Goal: Task Accomplishment & Management: Complete application form

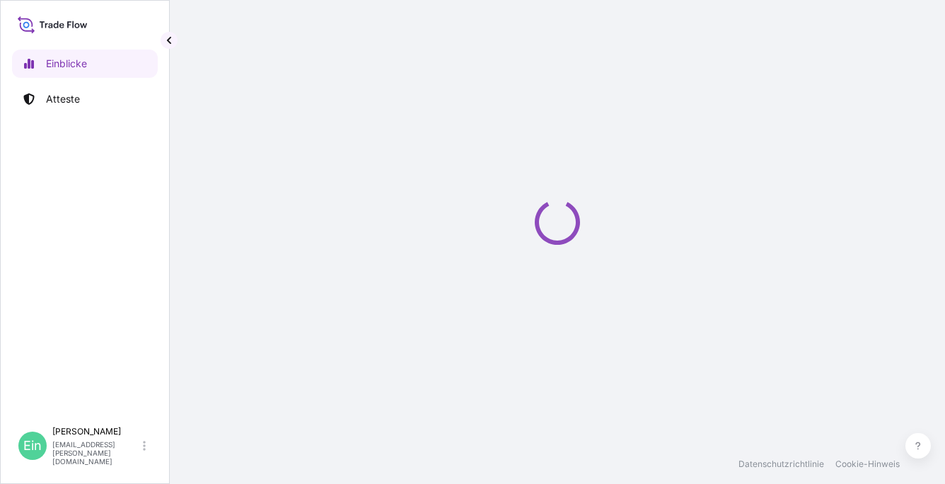
select select "2025"
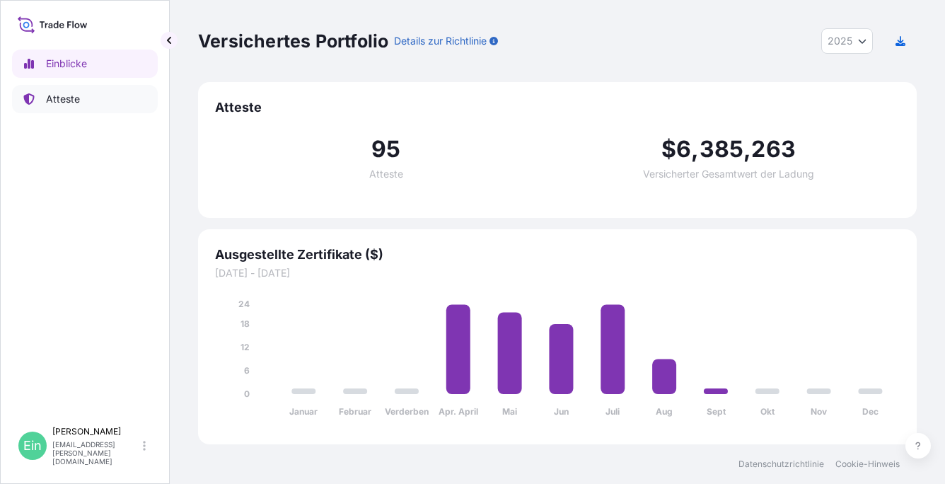
click at [86, 93] on link "Atteste" at bounding box center [85, 99] width 146 height 28
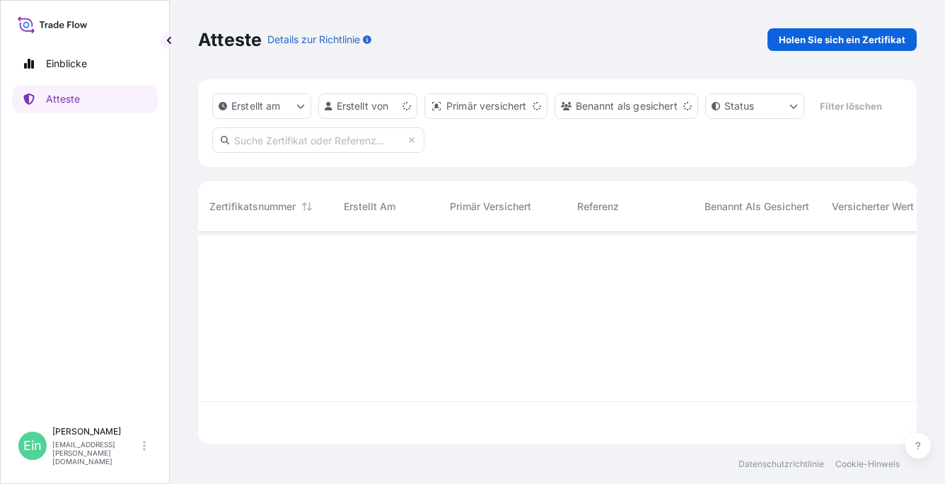
scroll to position [209, 707]
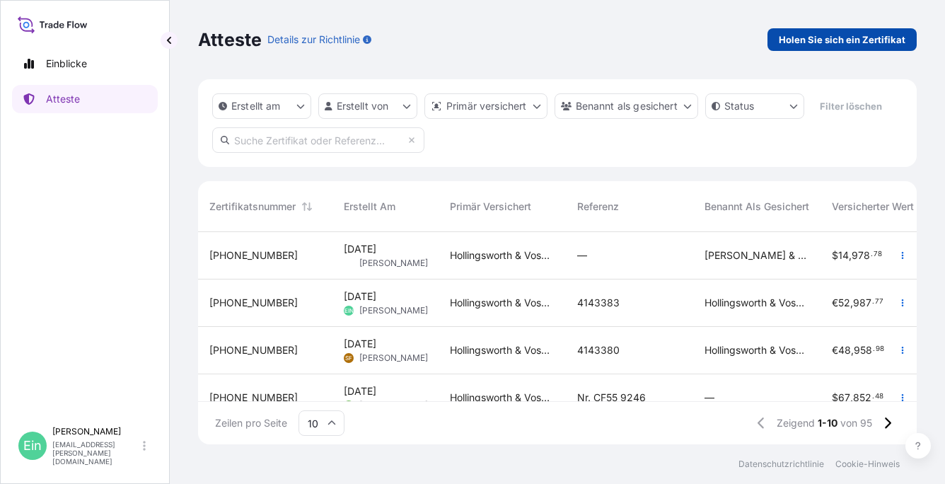
click at [826, 37] on p "Holen Sie sich ein Zertifikat" at bounding box center [842, 40] width 127 height 14
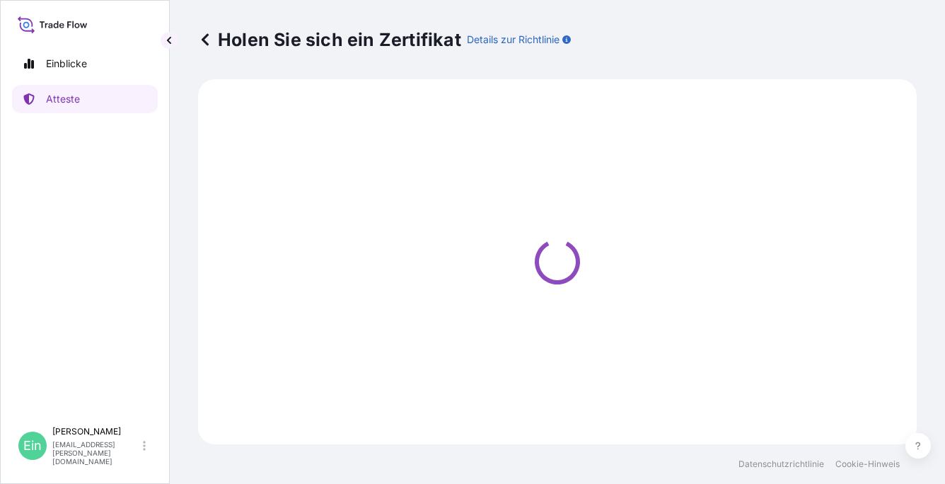
select select "Ocean Vessel"
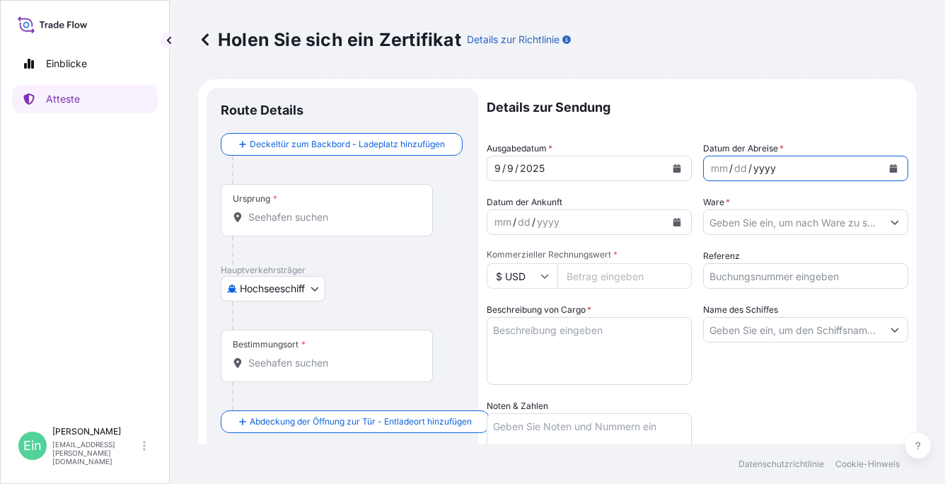
click at [752, 161] on div "yyyy" at bounding box center [764, 168] width 25 height 17
click at [890, 164] on icon "Kalender" at bounding box center [894, 168] width 8 height 8
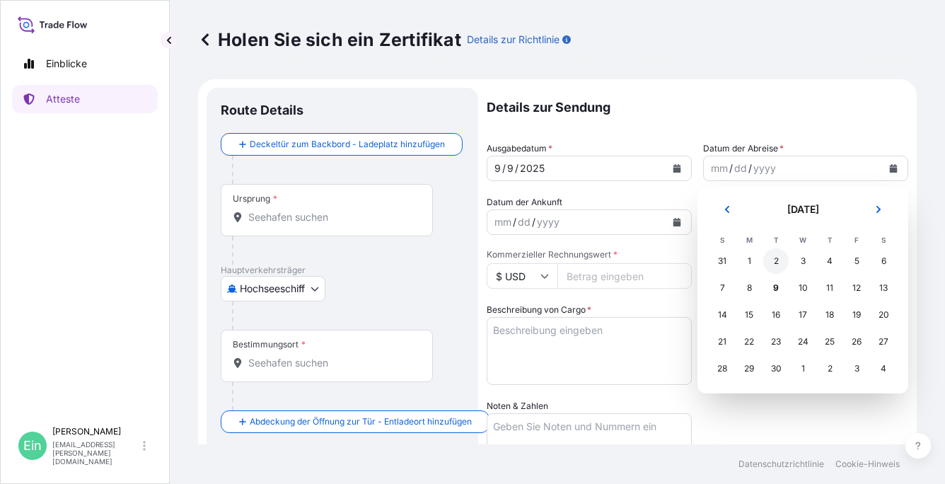
click at [773, 261] on div "2" at bounding box center [775, 260] width 25 height 25
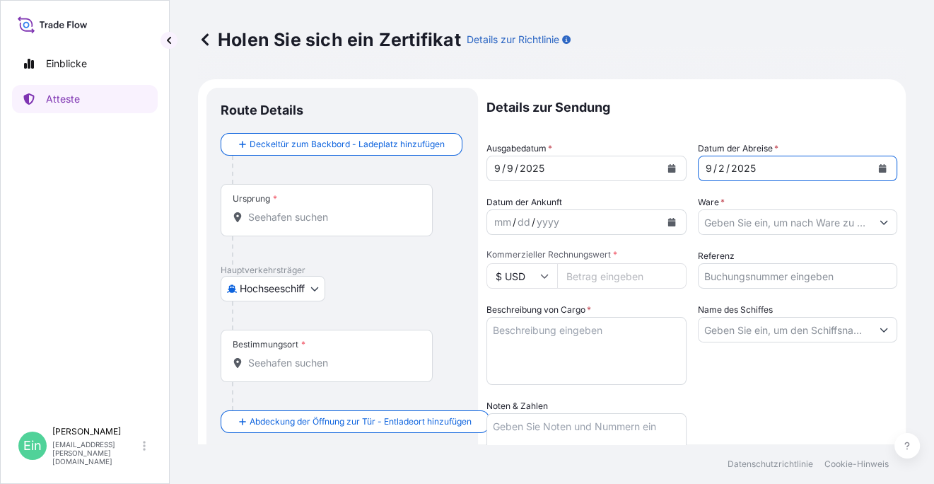
click at [787, 211] on input "Ware *" at bounding box center [785, 221] width 173 height 25
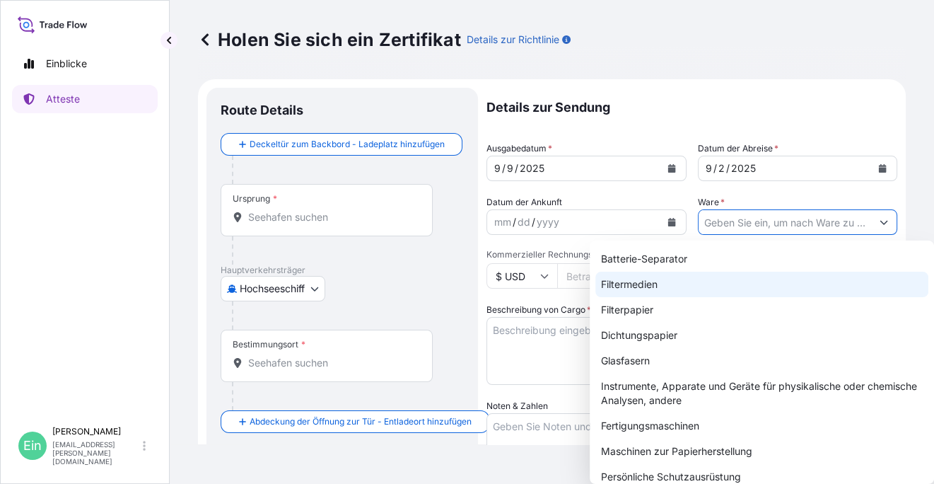
click at [637, 286] on div "Filtermedien" at bounding box center [761, 284] width 333 height 25
type input "Filter Media"
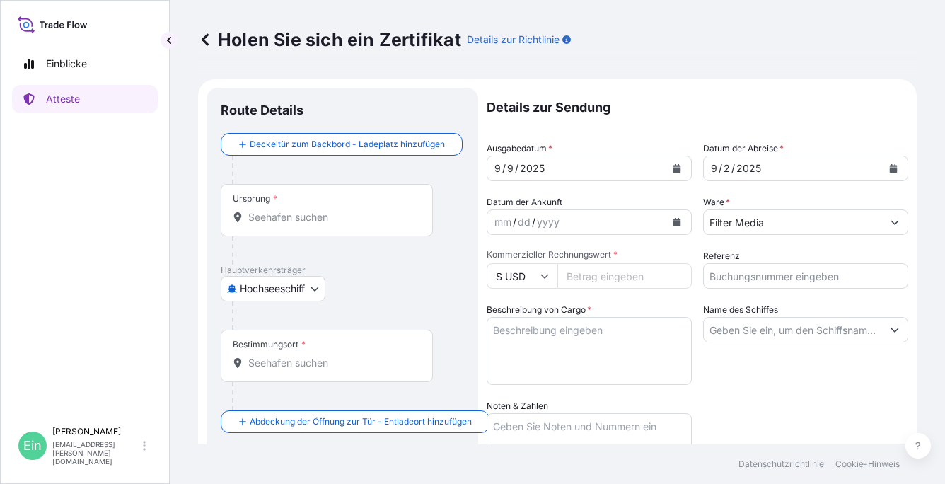
click at [543, 277] on icon at bounding box center [545, 276] width 8 height 4
click at [530, 314] on div "€ EUR" at bounding box center [521, 314] width 59 height 27
type input "€ EUR"
click at [585, 274] on input "Kommerzieller Rechnungswert *" at bounding box center [624, 275] width 134 height 25
type input "67942.12"
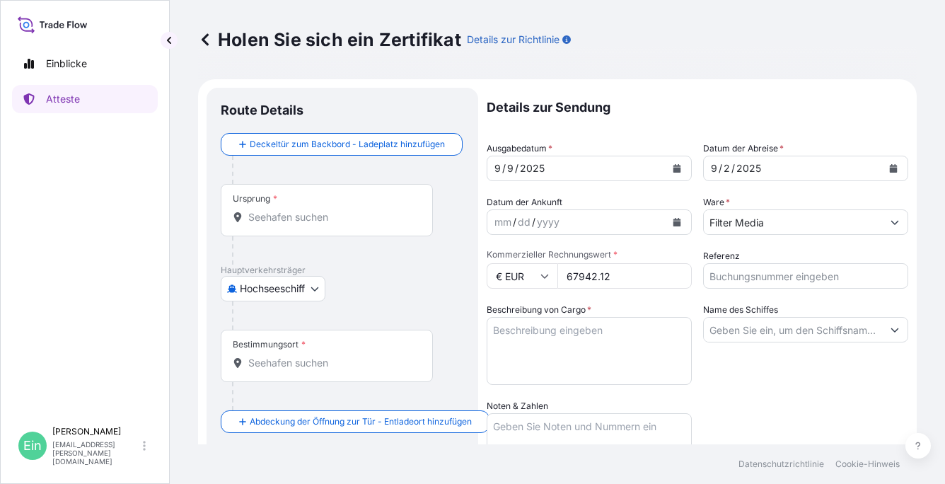
drag, startPoint x: 710, startPoint y: 289, endPoint x: 716, endPoint y: 285, distance: 7.3
click at [712, 289] on div "Details zur Sendung Ausgabedatum * 9 / 9 / 2025 Datum der Abreise * 9 / 2 / 202…" at bounding box center [698, 398] width 422 height 620
click at [721, 275] on input "Referenz" at bounding box center [805, 275] width 205 height 25
type input "4143636"
click at [564, 322] on textarea "Beschreibung von Cargo *" at bounding box center [589, 351] width 205 height 68
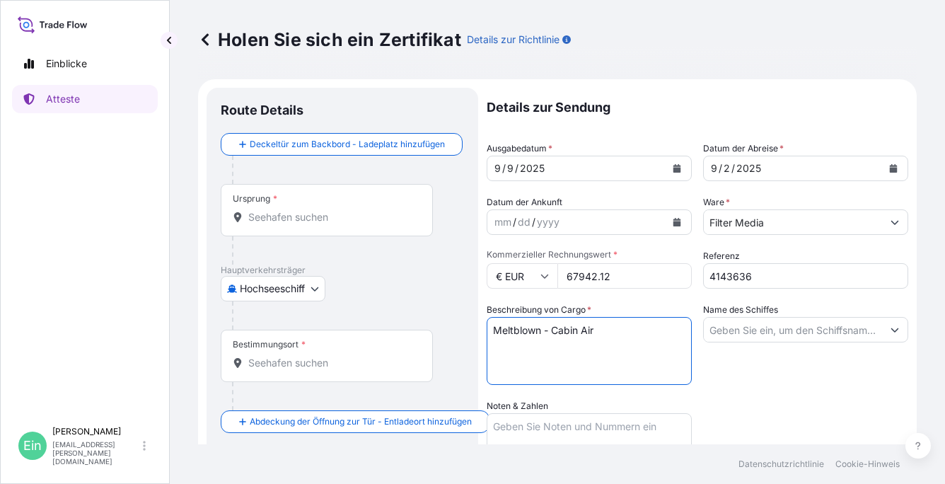
paste textarea "**********"
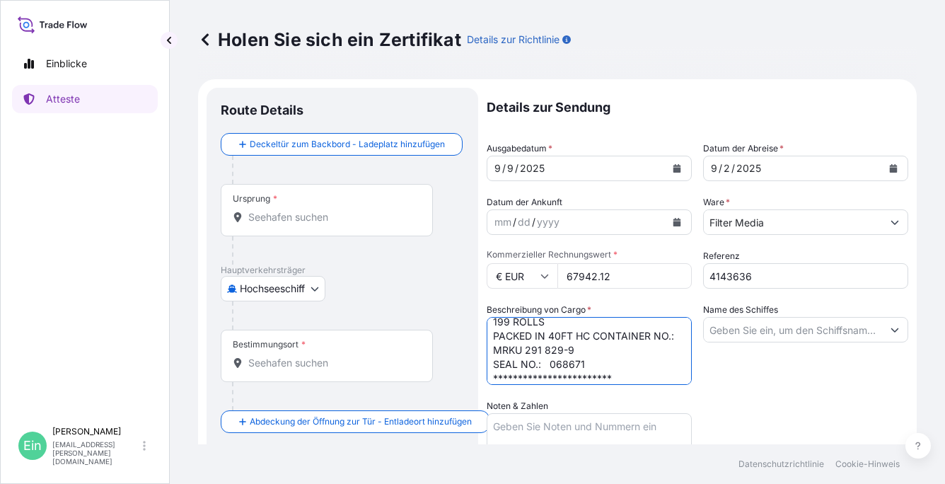
type textarea "**********"
click at [719, 332] on input "Name des Schiffes" at bounding box center [793, 329] width 178 height 25
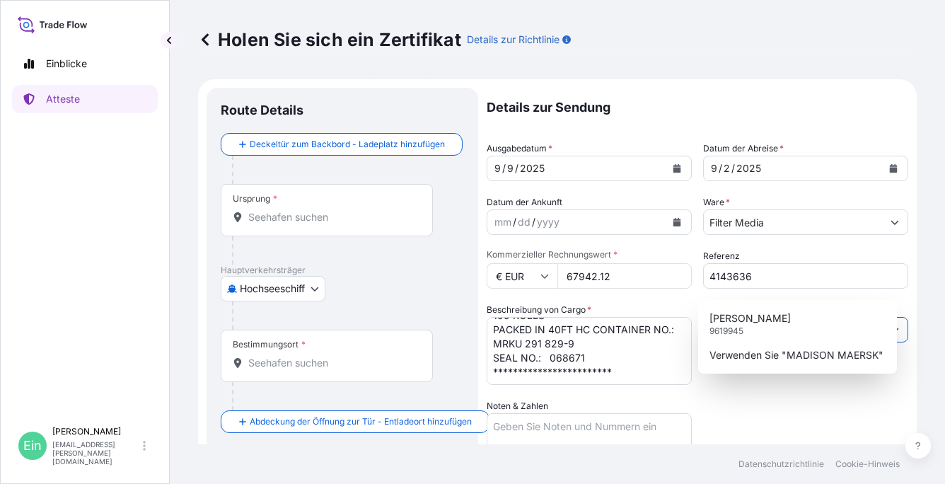
scroll to position [141, 0]
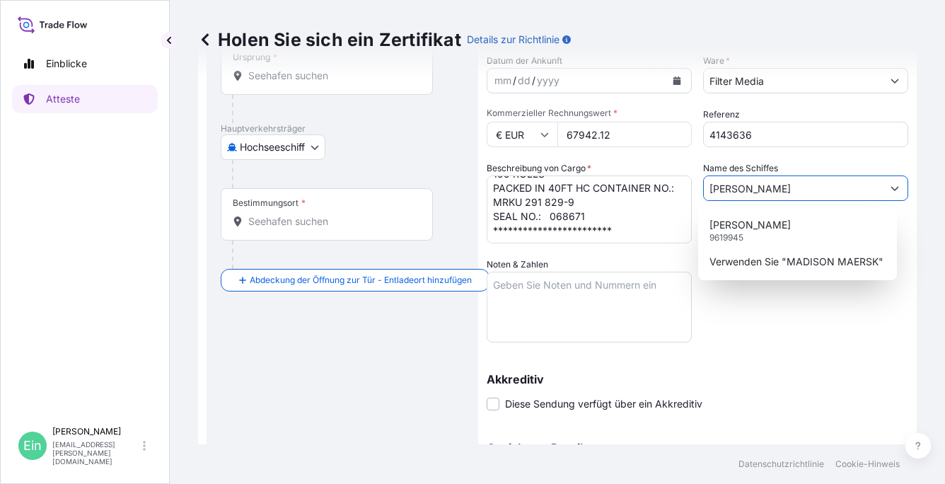
type input "[PERSON_NAME]"
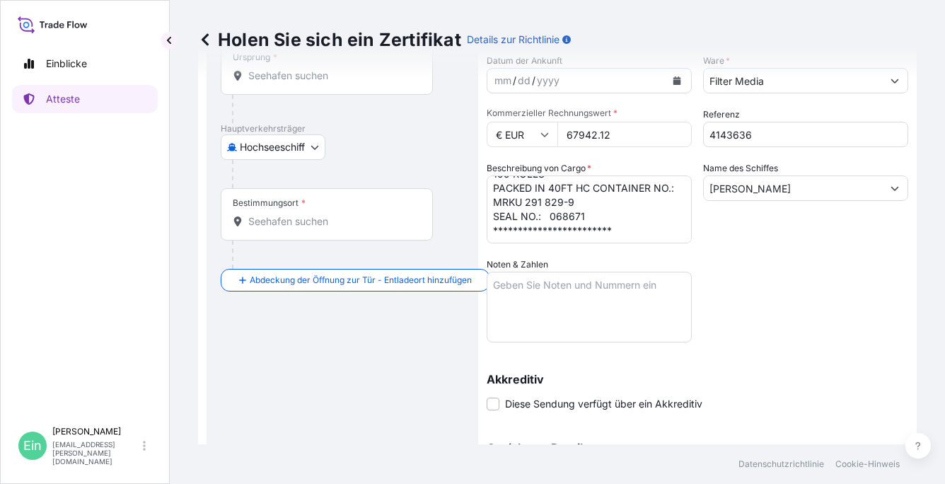
click at [545, 264] on label "Noten & Zahlen" at bounding box center [518, 264] width 62 height 14
click at [545, 272] on textarea "Noten & Zahlen" at bounding box center [589, 307] width 205 height 71
click at [536, 284] on textarea "Noten & Zahlen" at bounding box center [589, 307] width 205 height 71
paste textarea "Marks TYK FILTERS CO LTD PO: HI2500041 [GEOGRAPHIC_DATA]"
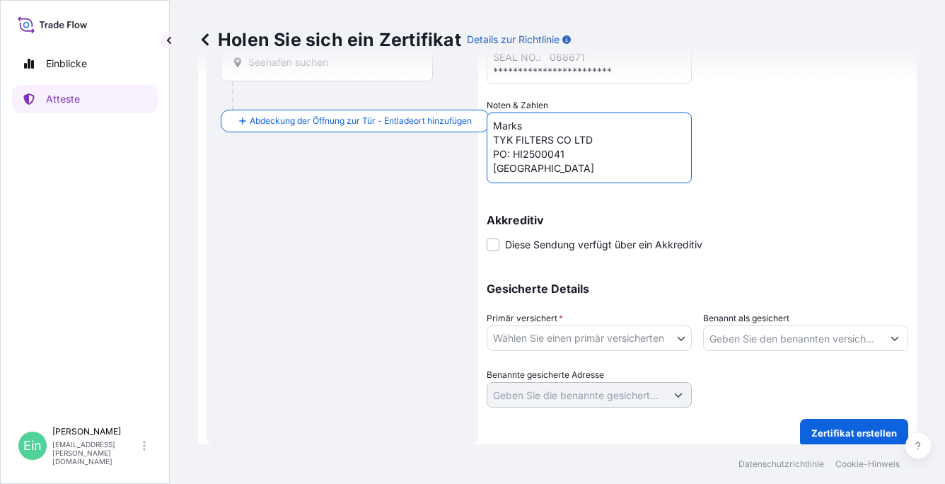
scroll to position [311, 0]
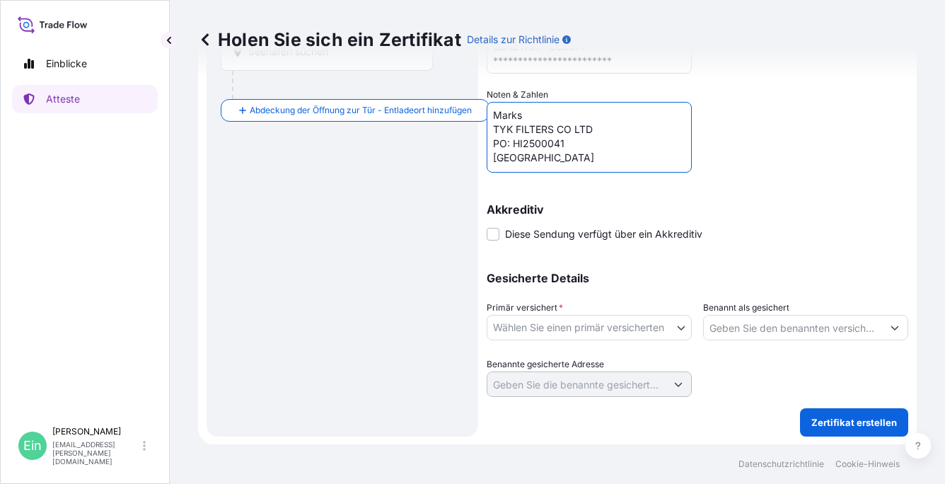
type textarea "Marks TYK FILTERS CO LTD PO: HI2500041 [GEOGRAPHIC_DATA]"
click at [554, 322] on body "**********" at bounding box center [472, 242] width 945 height 484
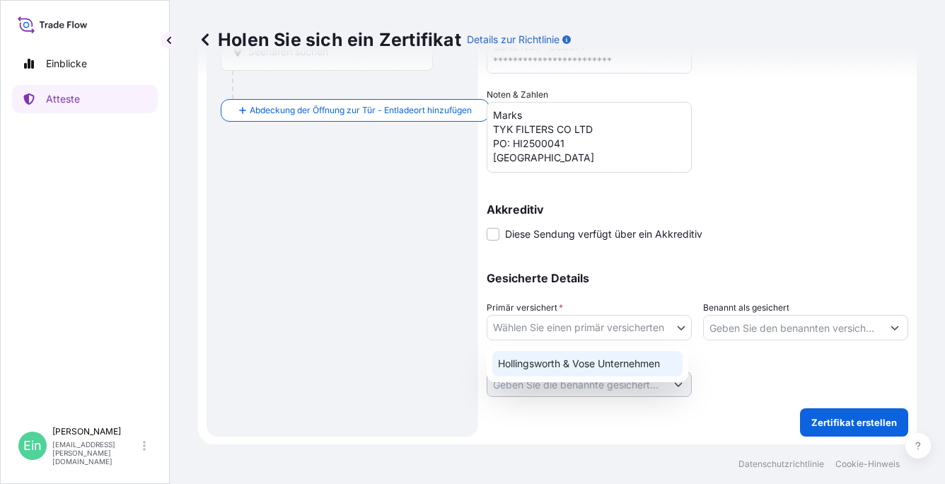
click at [588, 362] on div "Hollingsworth & Vose Unternehmen" at bounding box center [587, 363] width 190 height 25
select select "31506"
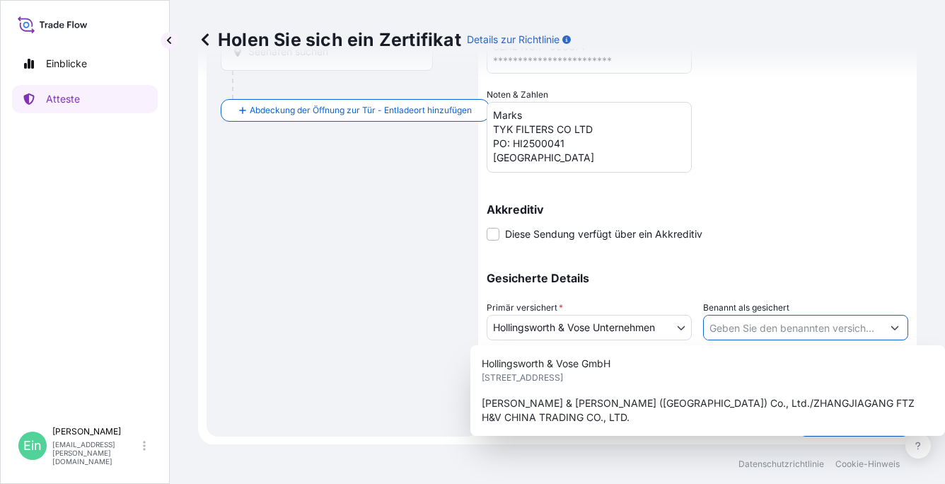
click at [890, 328] on icon "Vorschläge anzeigen" at bounding box center [894, 327] width 8 height 8
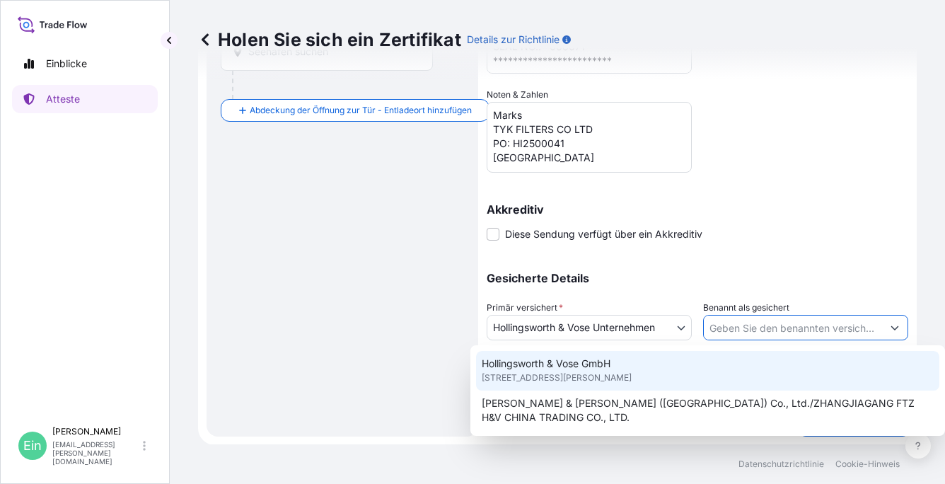
click at [632, 372] on span "[STREET_ADDRESS][PERSON_NAME]" at bounding box center [557, 378] width 150 height 14
type input "Hollingsworth & Vose GmbH"
type input "Berleburger Str. 71"
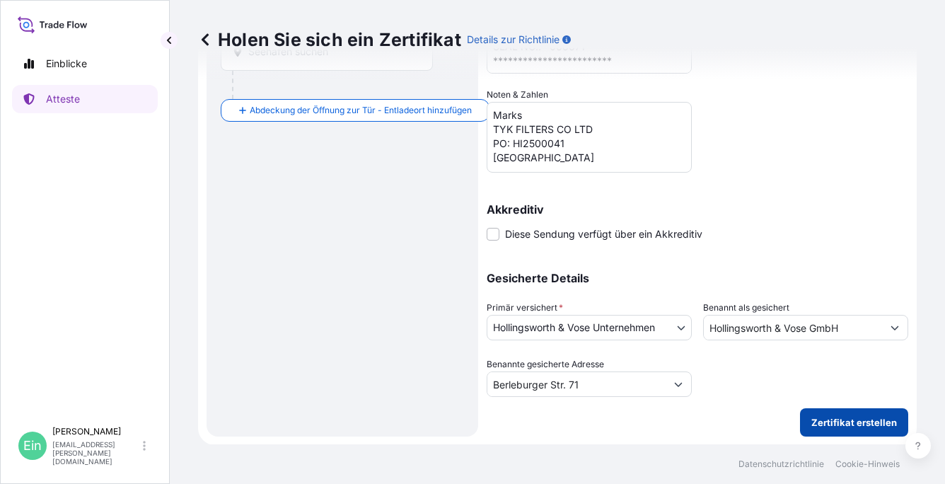
click at [839, 422] on p "Zertifikat erstellen" at bounding box center [854, 422] width 86 height 14
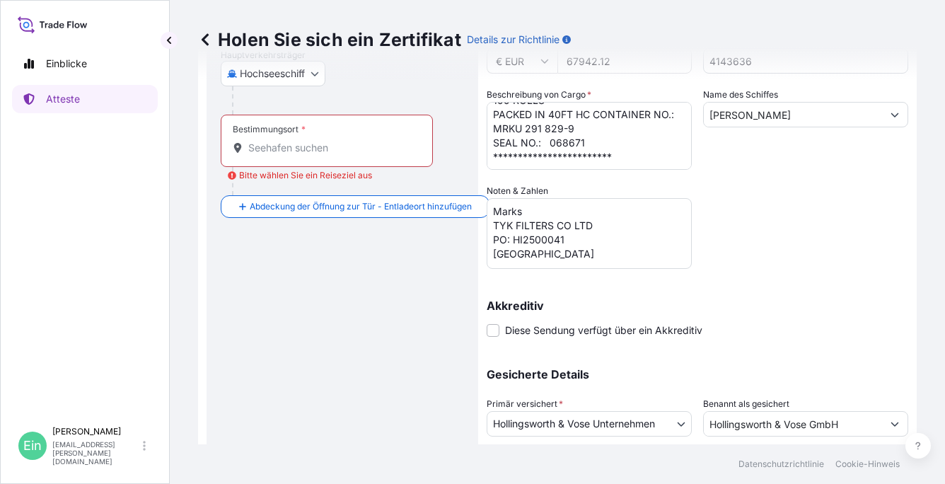
scroll to position [99, 0]
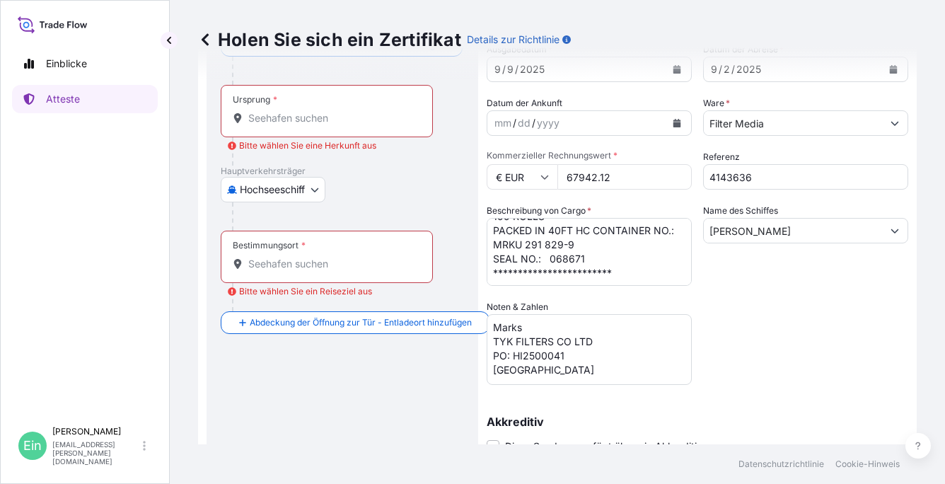
click at [266, 111] on input "Ursprung * Bitte wählen Sie eine Herkunft aus" at bounding box center [331, 118] width 167 height 14
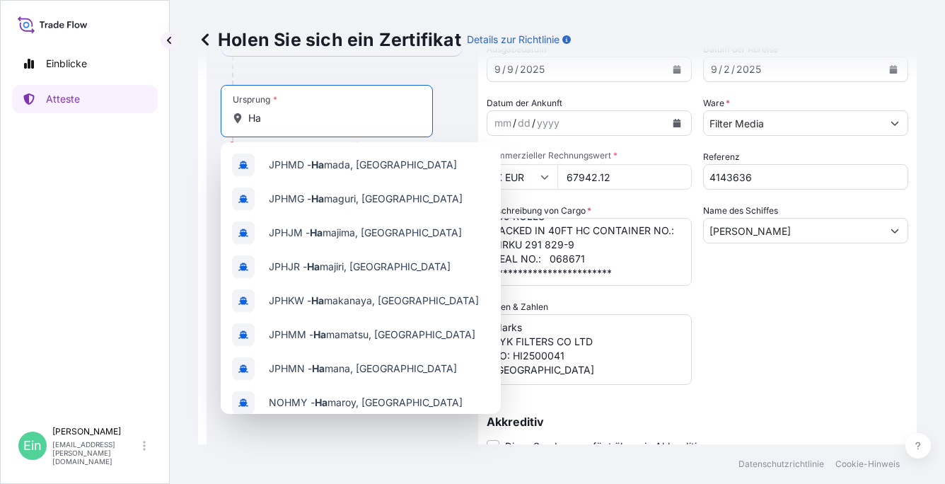
type input "H"
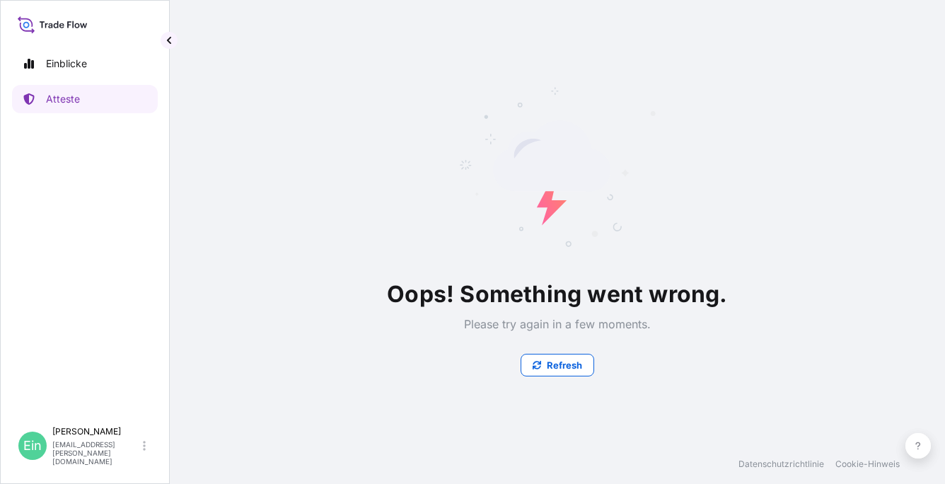
scroll to position [0, 0]
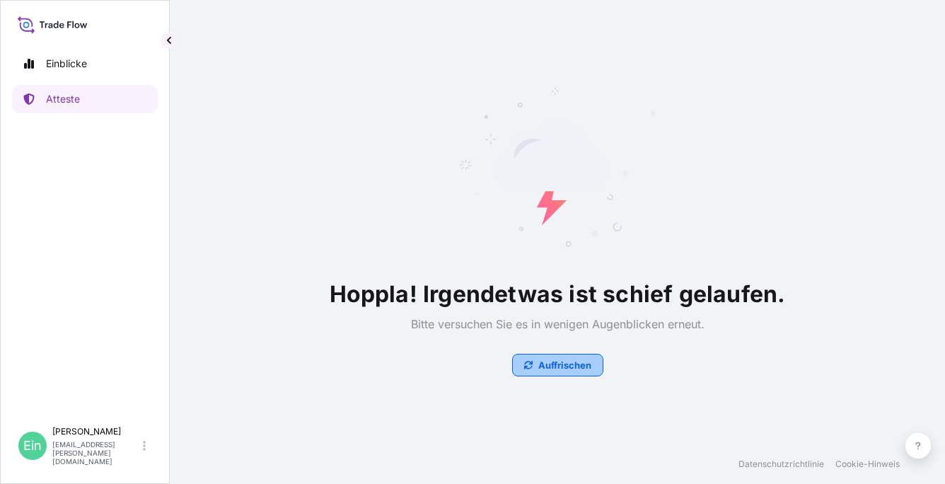
click at [545, 370] on p "Auffrischen" at bounding box center [564, 365] width 53 height 14
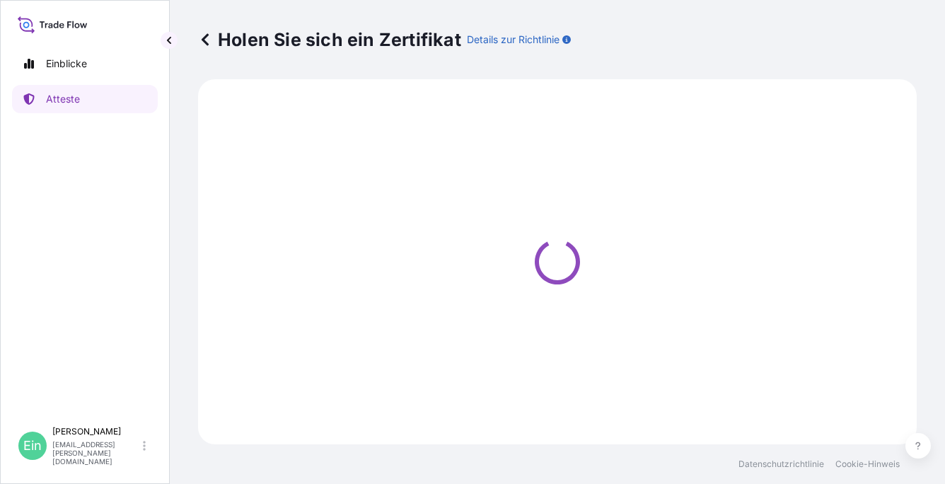
select select "Ocean Vessel"
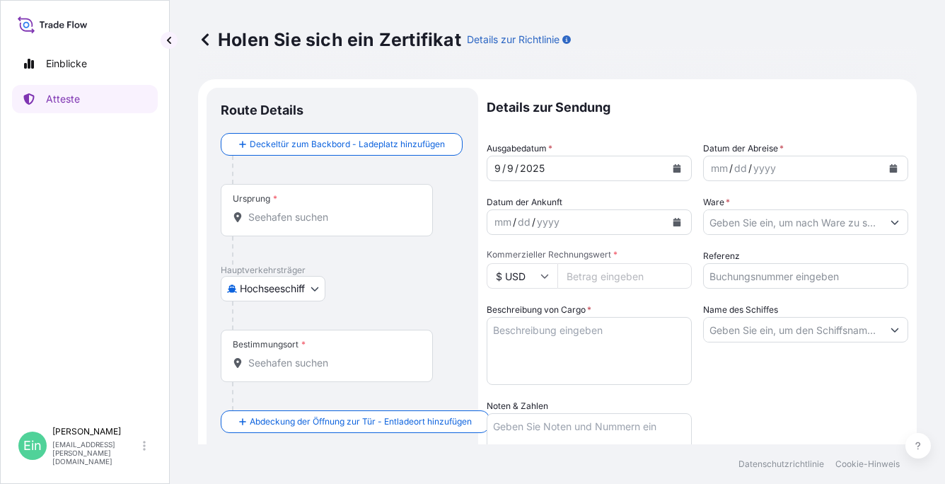
click at [286, 209] on div "Ursprung *" at bounding box center [327, 210] width 212 height 52
click at [286, 210] on input "Ursprung *" at bounding box center [331, 217] width 167 height 14
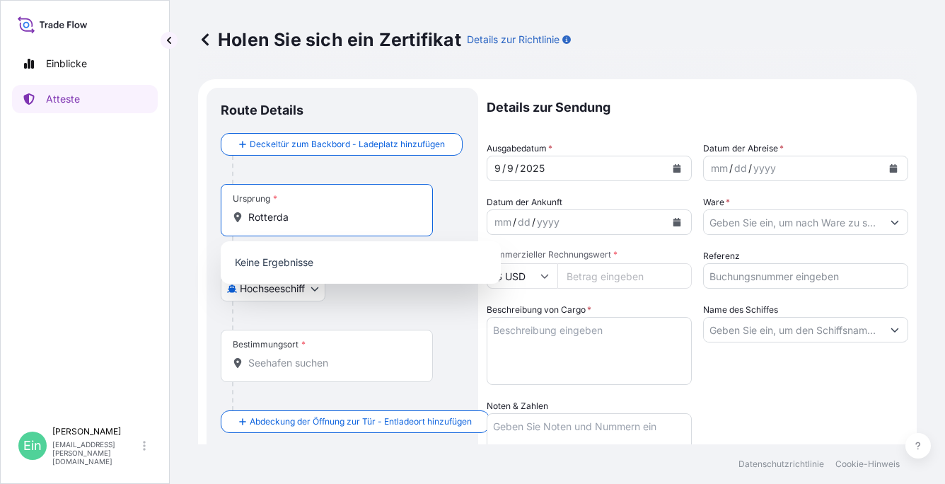
type input "Rotterdam"
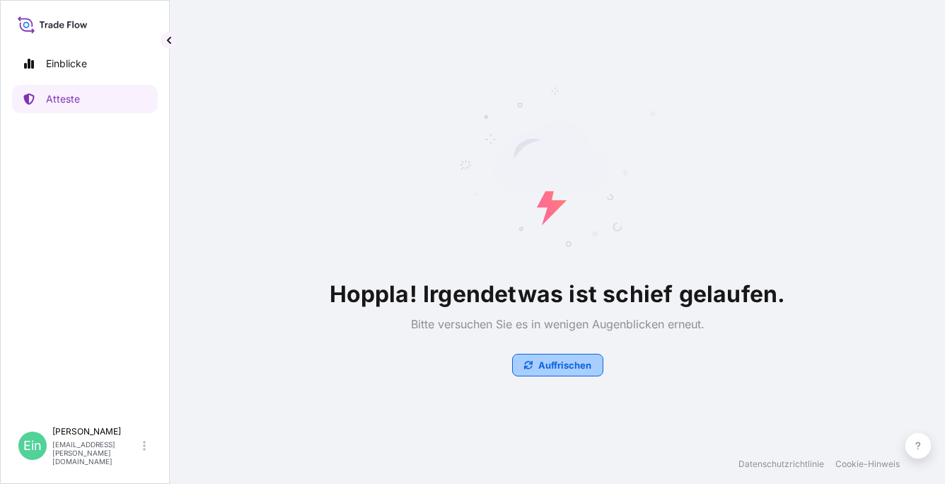
click at [552, 360] on p "Auffrischen" at bounding box center [564, 365] width 53 height 14
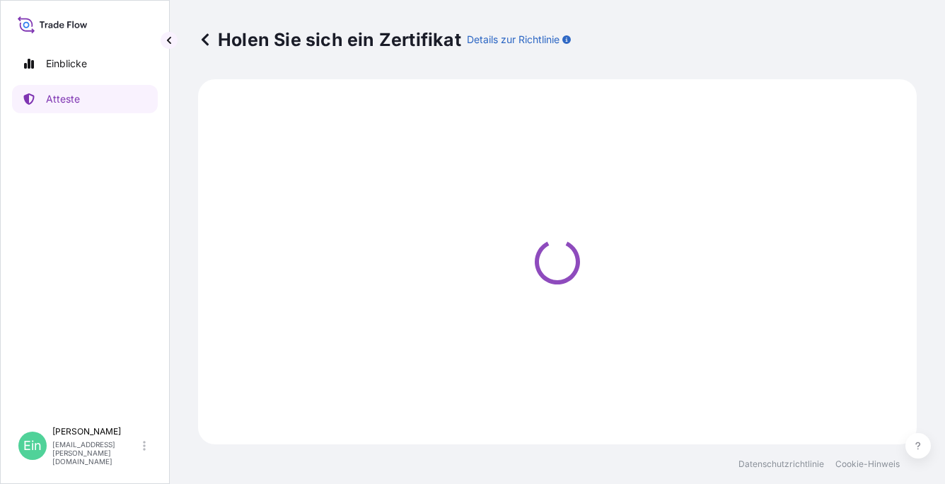
select select "Ocean Vessel"
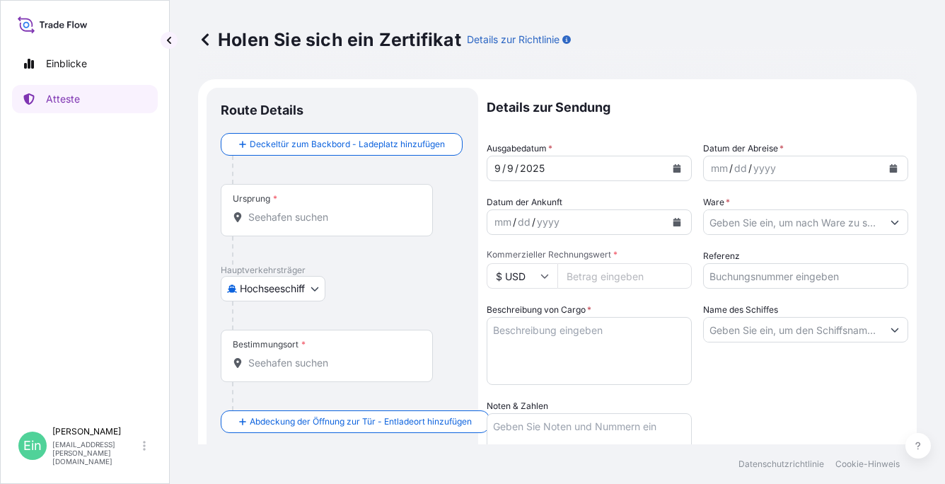
click at [299, 215] on input "Ursprung *" at bounding box center [331, 217] width 167 height 14
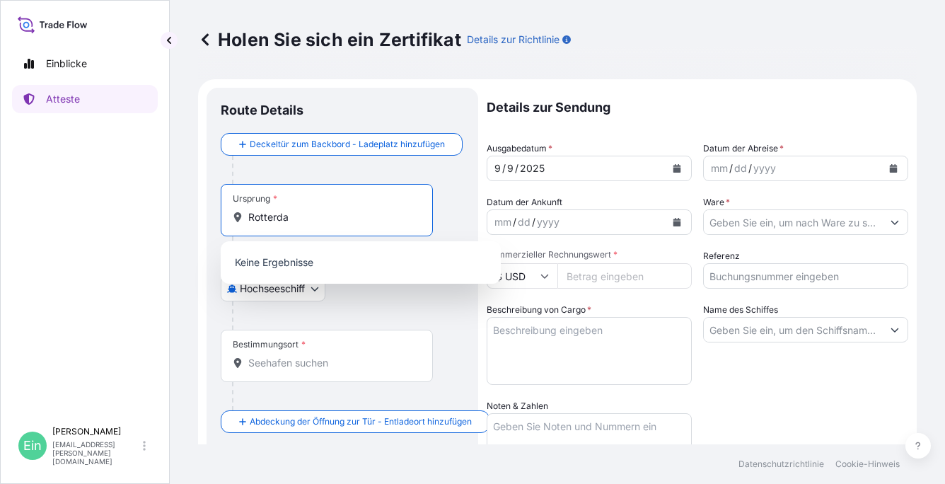
type input "Rotterdam"
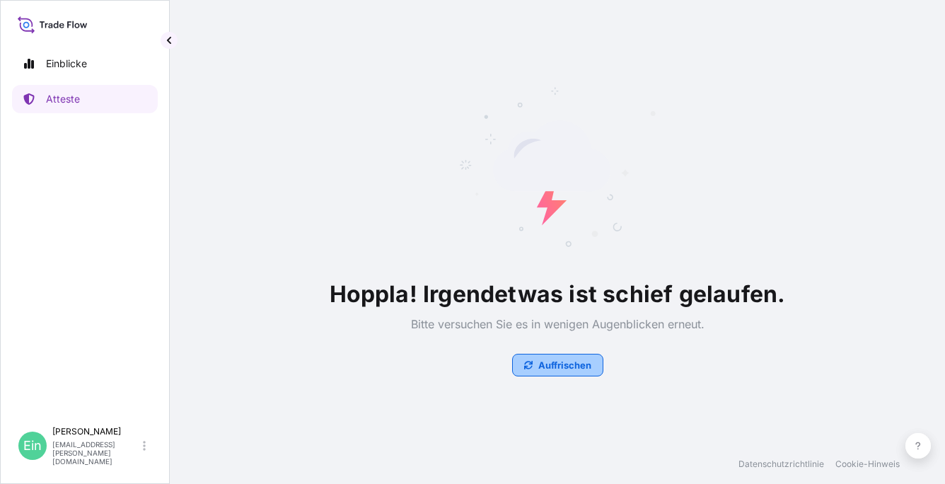
click at [580, 368] on p "Auffrischen" at bounding box center [564, 365] width 53 height 14
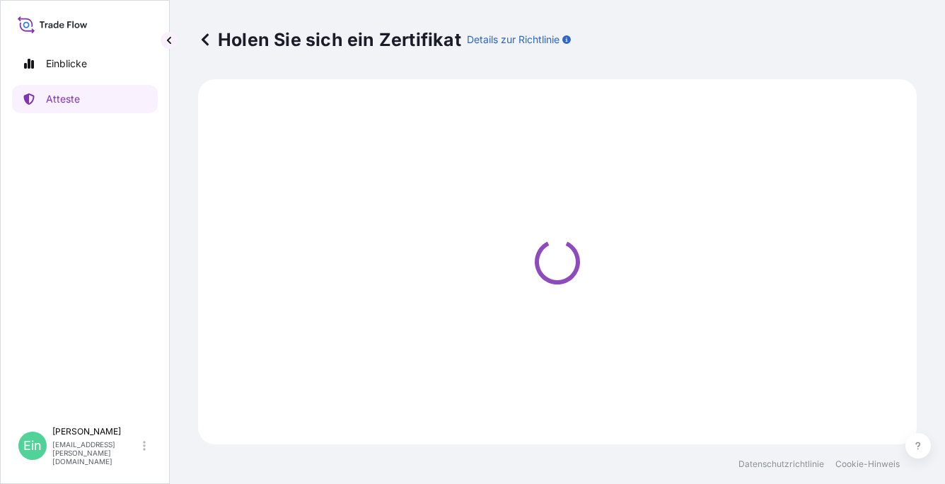
select select "Ocean Vessel"
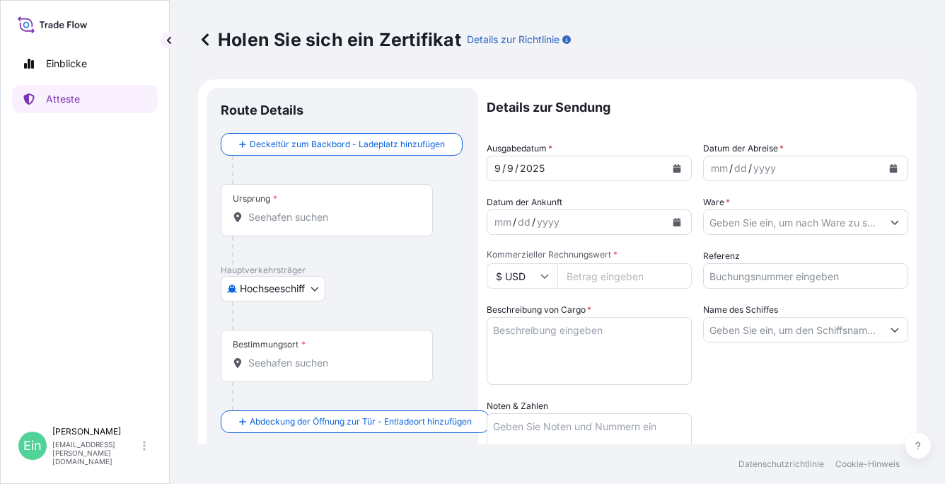
click at [281, 347] on font "Bestimmungsort" at bounding box center [266, 344] width 66 height 11
click at [281, 356] on input "Bestimmungsort *" at bounding box center [331, 363] width 167 height 14
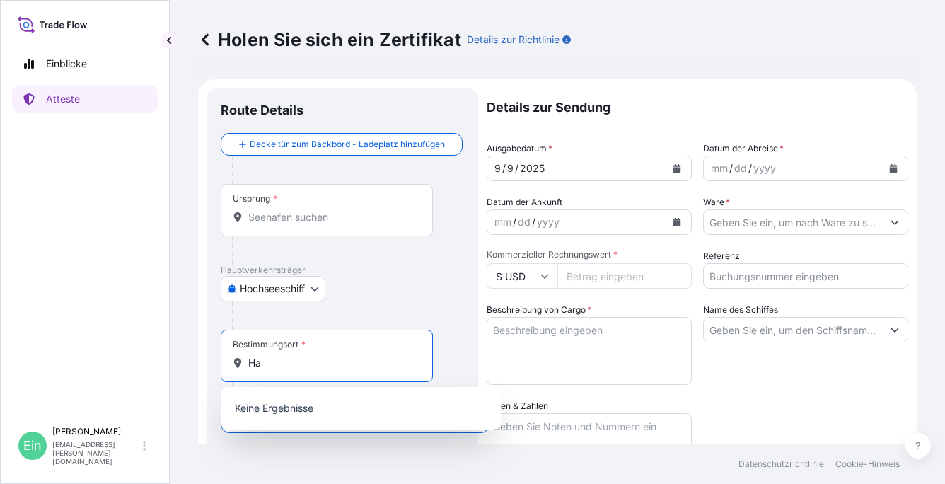
type input "H"
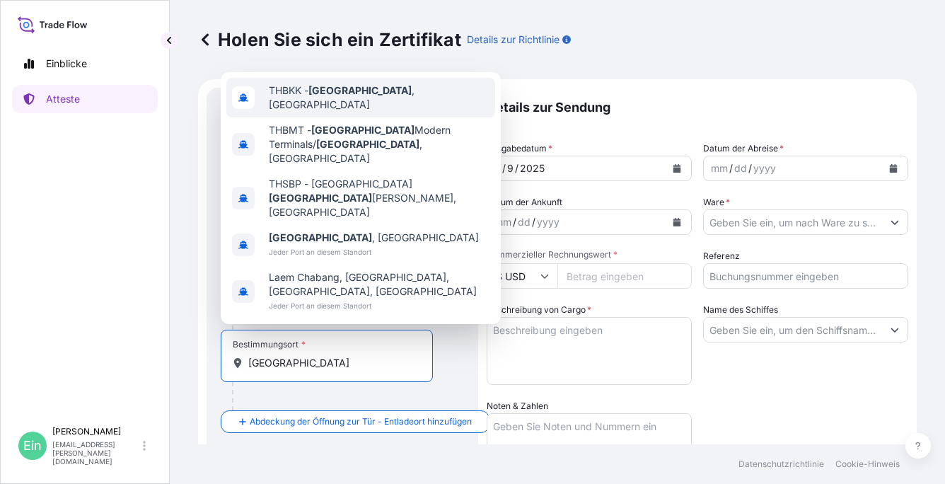
click at [303, 112] on span "THBKK - Bangkok , Thailand" at bounding box center [379, 97] width 221 height 28
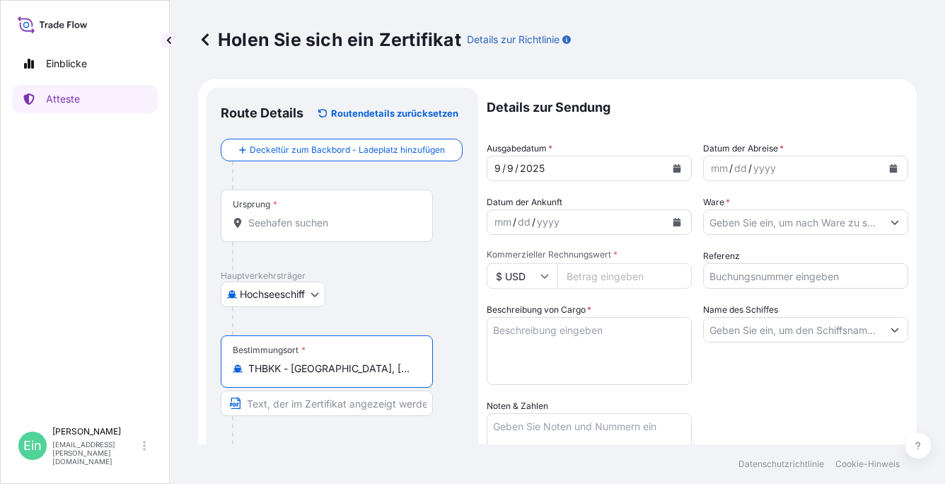
type input "THBKK - [GEOGRAPHIC_DATA], [GEOGRAPHIC_DATA]"
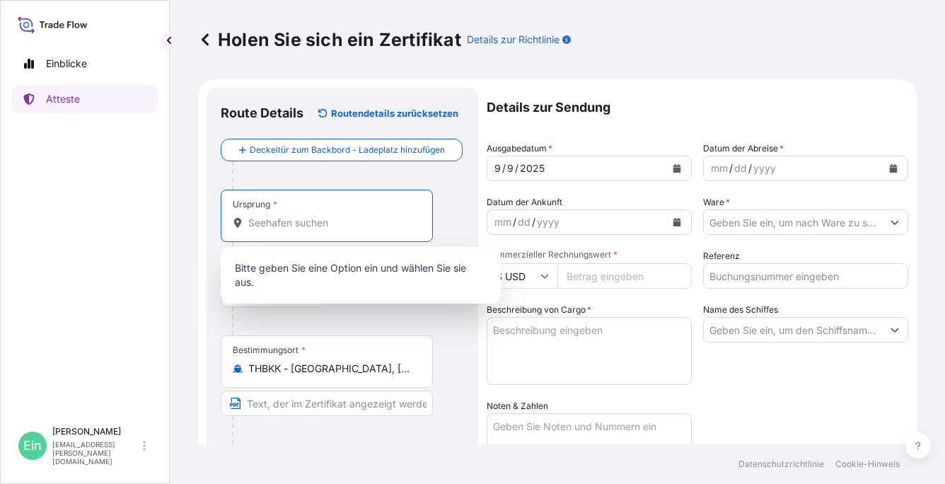
click at [266, 221] on input "Ursprung *" at bounding box center [331, 223] width 167 height 14
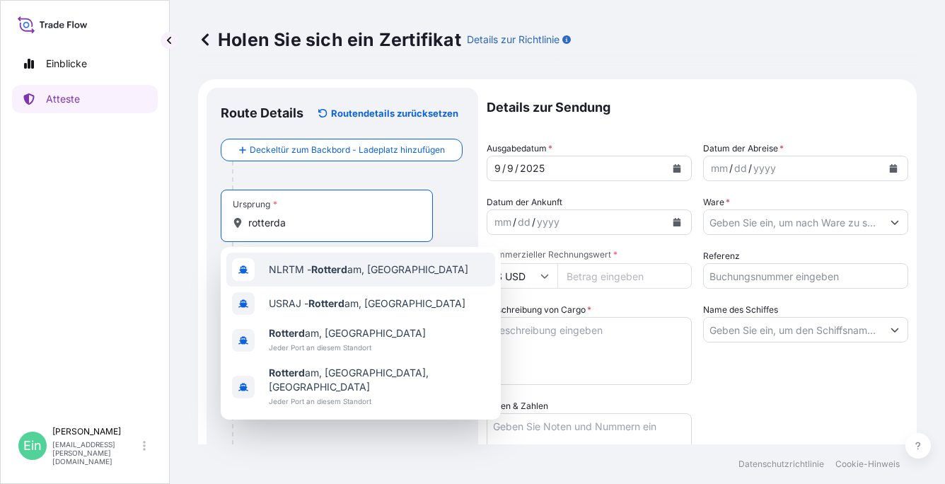
type input "rotterdam"
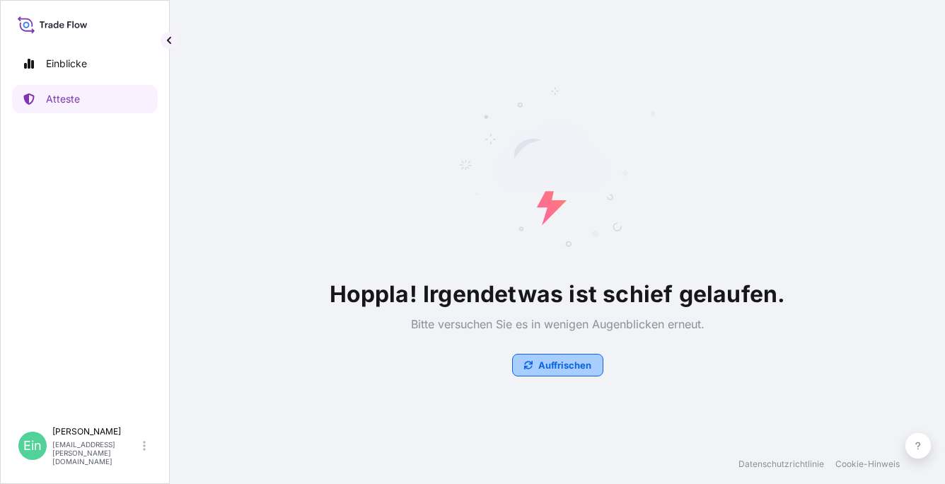
click at [577, 371] on p "Auffrischen" at bounding box center [564, 365] width 53 height 14
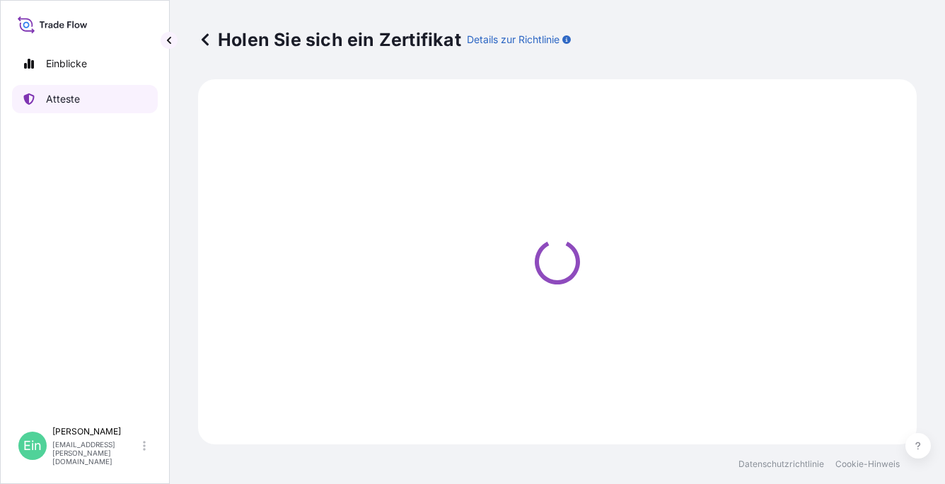
click at [107, 100] on link "Atteste" at bounding box center [85, 99] width 146 height 28
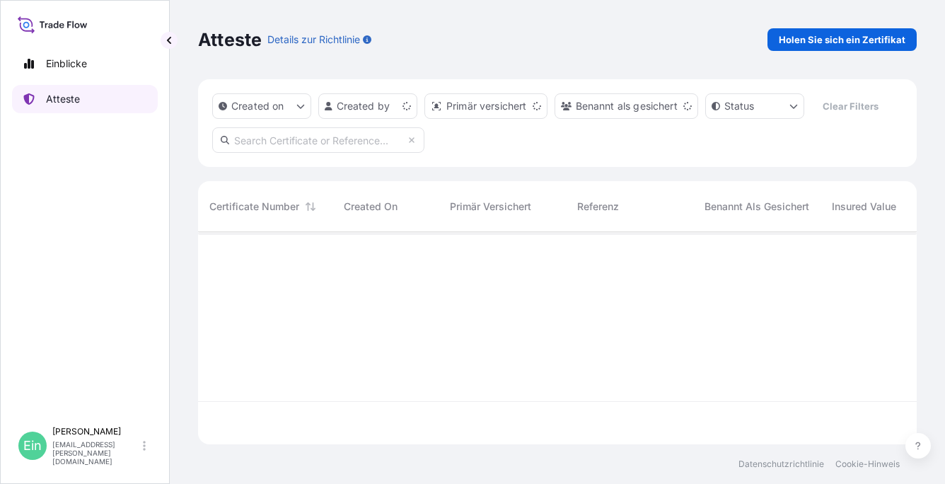
scroll to position [209, 707]
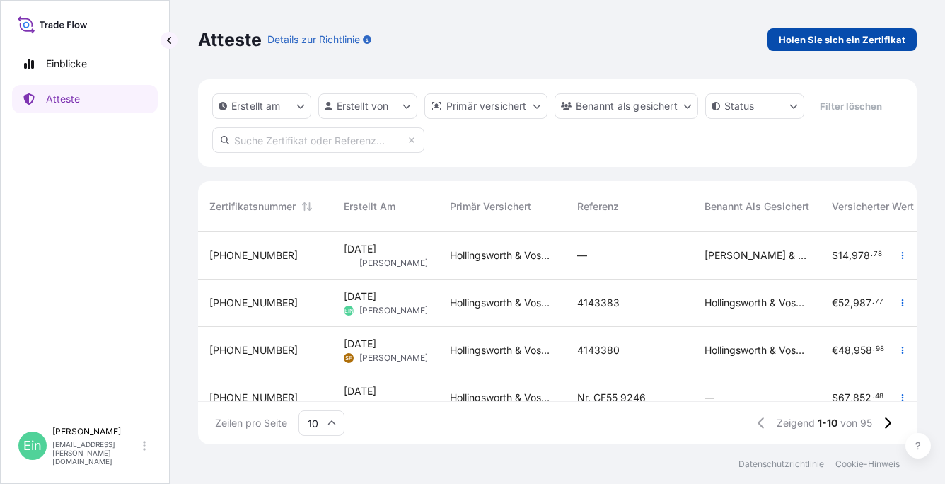
click at [863, 36] on p "Holen Sie sich ein Zertifikat" at bounding box center [842, 40] width 127 height 14
select select "Ocean Vessel"
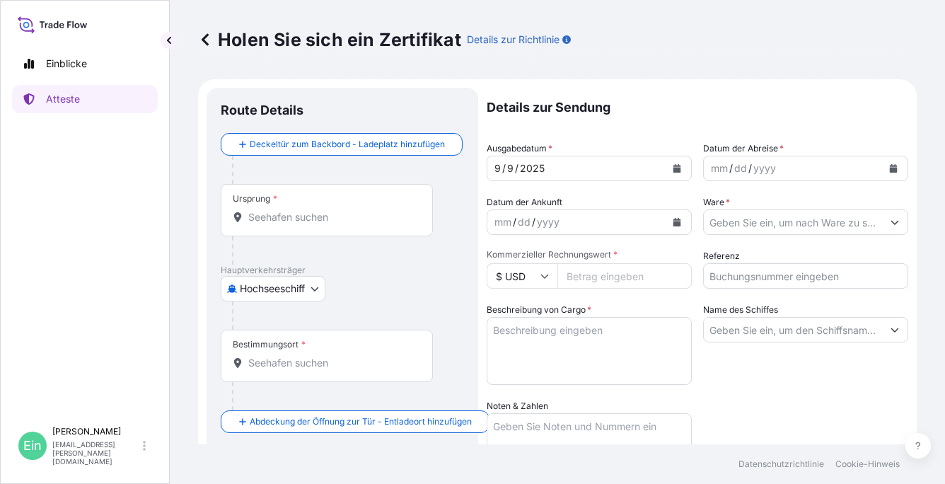
click at [280, 200] on div "Ursprung *" at bounding box center [327, 210] width 212 height 52
click at [280, 210] on input "Ursprung *" at bounding box center [331, 217] width 167 height 14
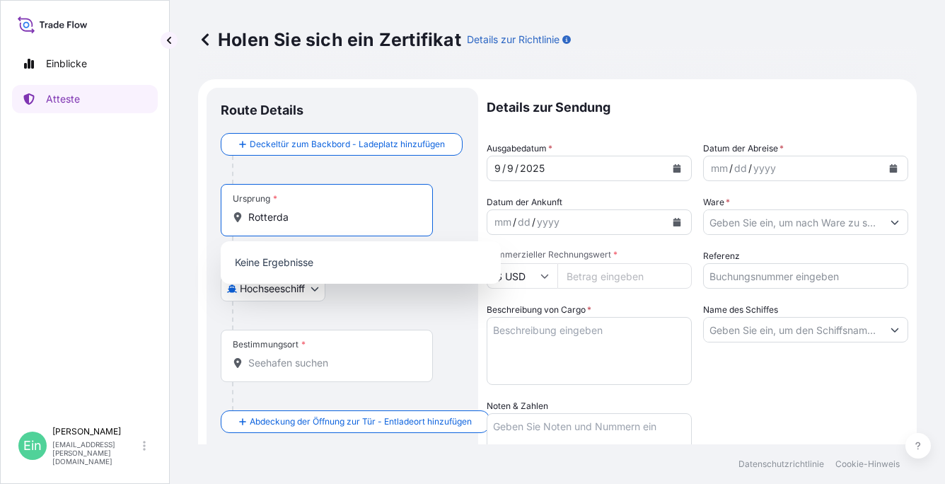
type input "Rotterdam"
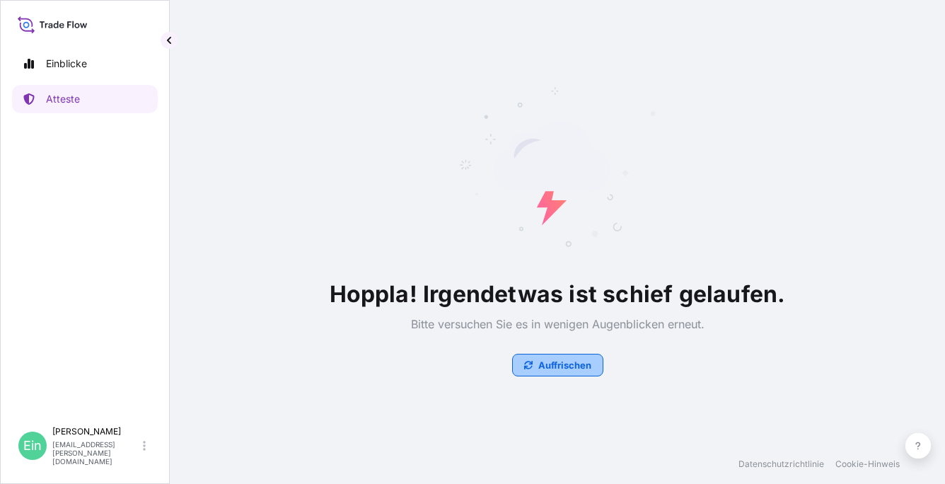
click at [569, 366] on p "Auffrischen" at bounding box center [564, 365] width 53 height 14
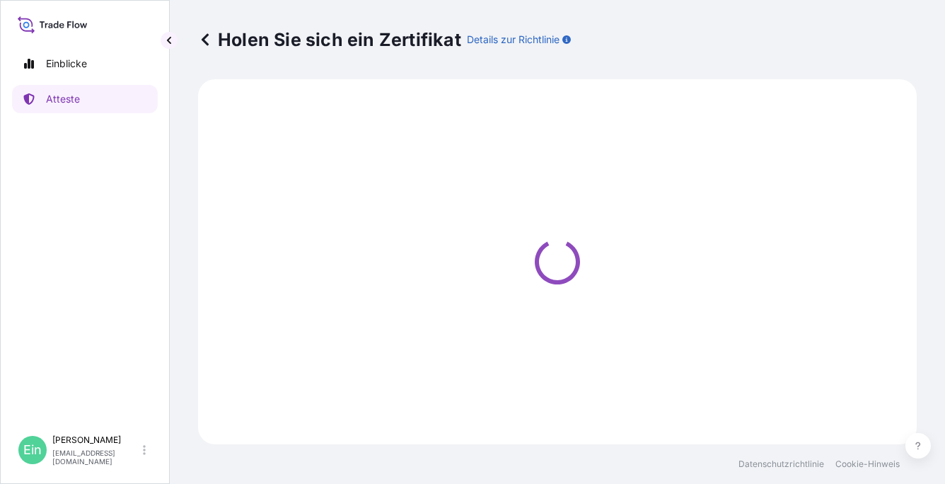
select select "Ocean Vessel"
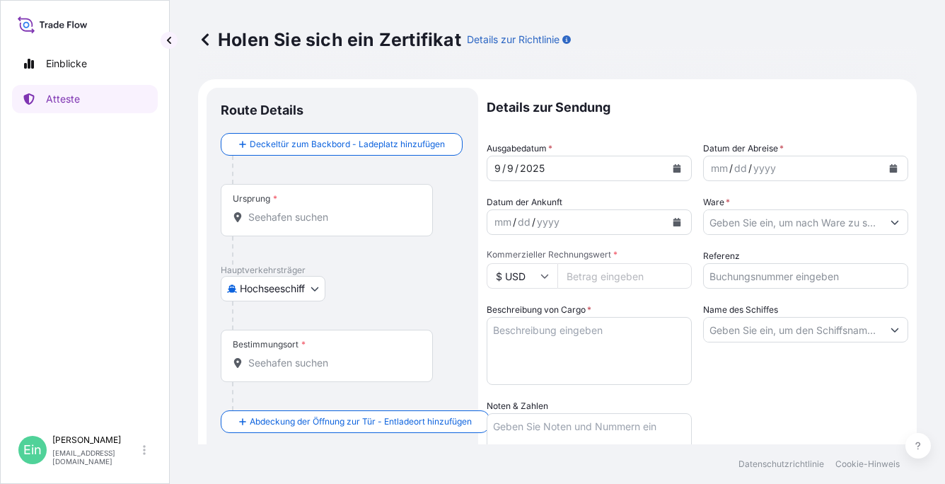
click at [269, 225] on div "Ursprung *" at bounding box center [327, 210] width 212 height 52
click at [269, 224] on input "Ursprung *" at bounding box center [331, 217] width 167 height 14
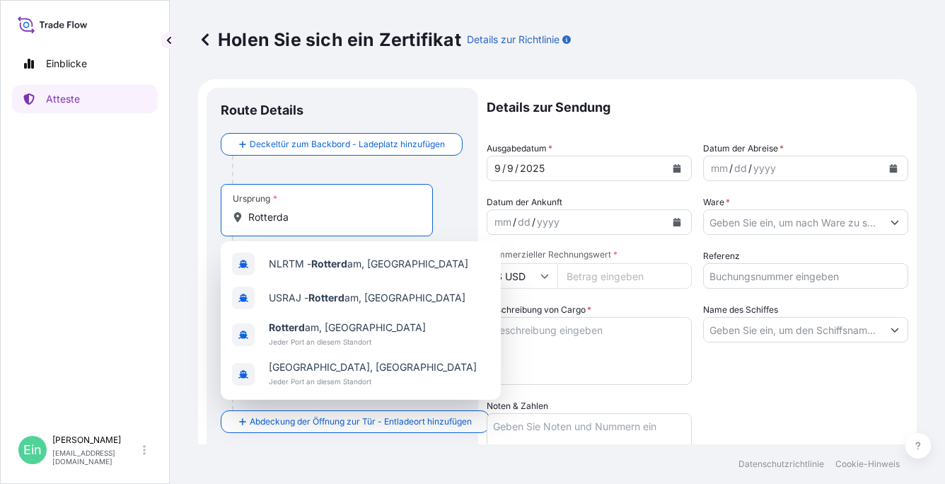
type input "[GEOGRAPHIC_DATA]"
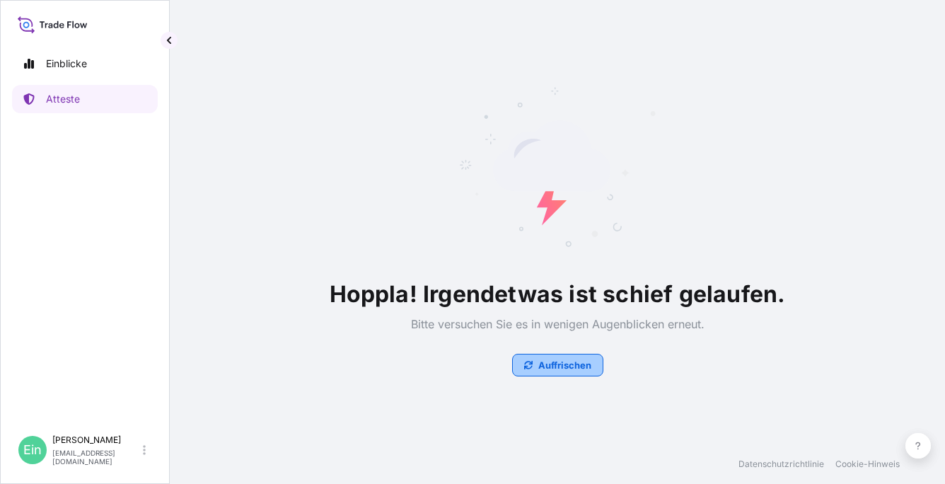
click at [549, 365] on p "Auffrischen" at bounding box center [564, 365] width 53 height 14
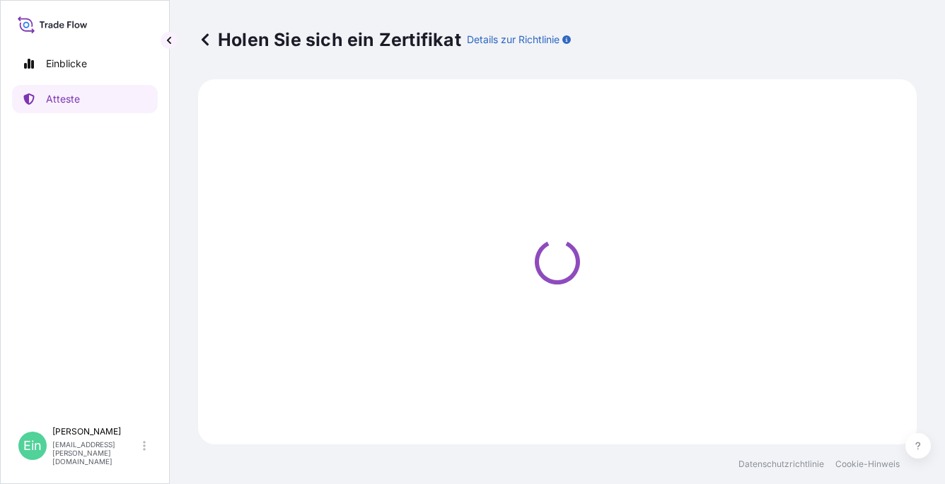
select select "Ocean Vessel"
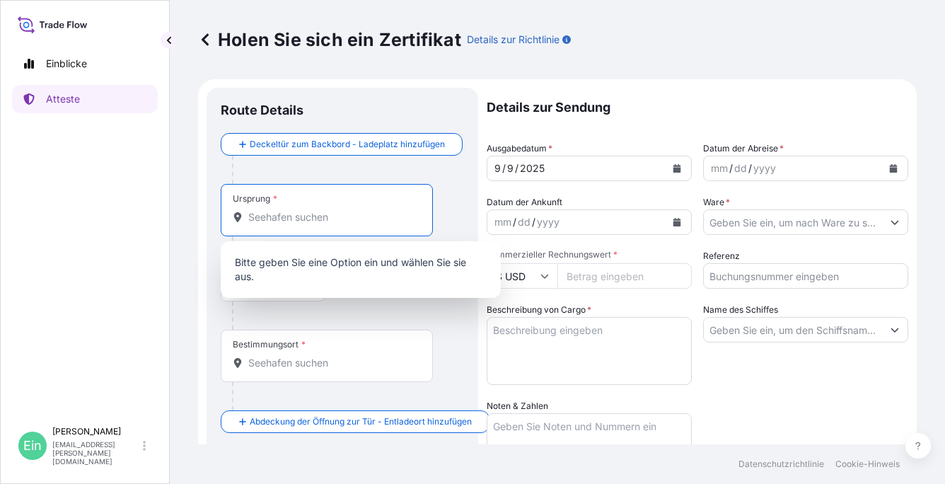
click at [293, 221] on input "Ursprung *" at bounding box center [331, 217] width 167 height 14
type input "R"
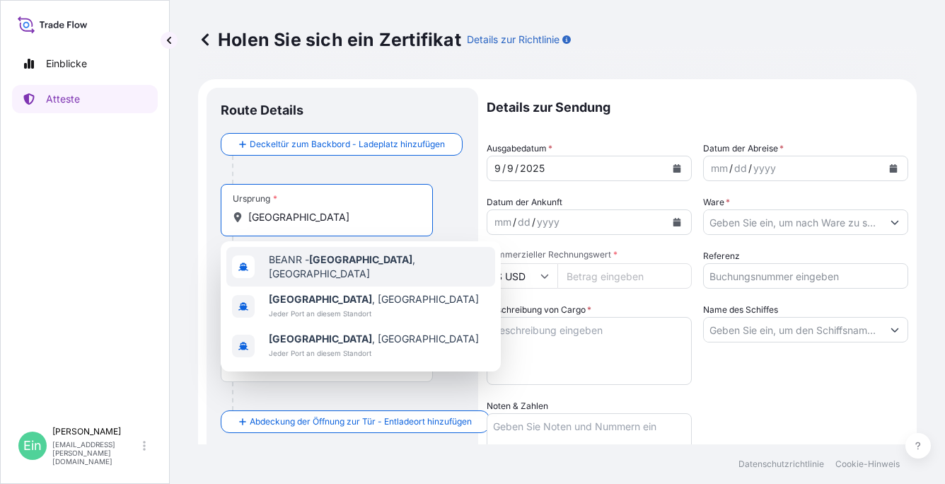
click at [335, 275] on div "BEANR - [GEOGRAPHIC_DATA] , [GEOGRAPHIC_DATA]" at bounding box center [360, 267] width 269 height 40
type input "BEANR - [GEOGRAPHIC_DATA], [GEOGRAPHIC_DATA]"
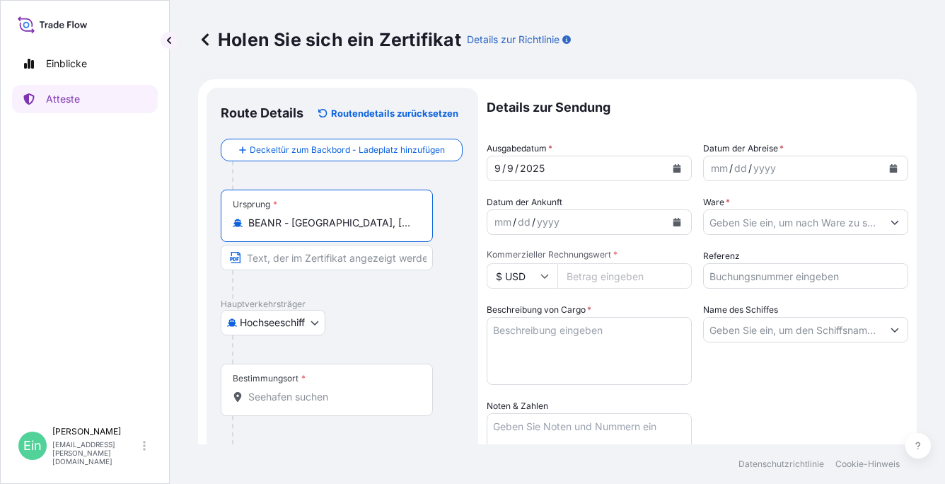
drag, startPoint x: 384, startPoint y: 218, endPoint x: 200, endPoint y: 220, distance: 183.9
click at [200, 220] on form "Route Details Routendetails zurücksetzen Deckeltür zum Backbord - Ladeplatz hin…" at bounding box center [557, 417] width 719 height 677
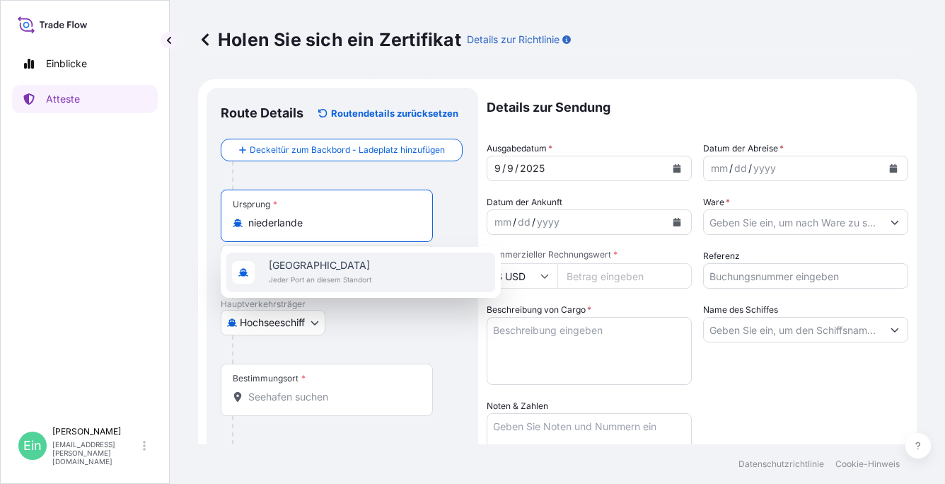
click at [304, 267] on span "[GEOGRAPHIC_DATA]" at bounding box center [320, 265] width 103 height 14
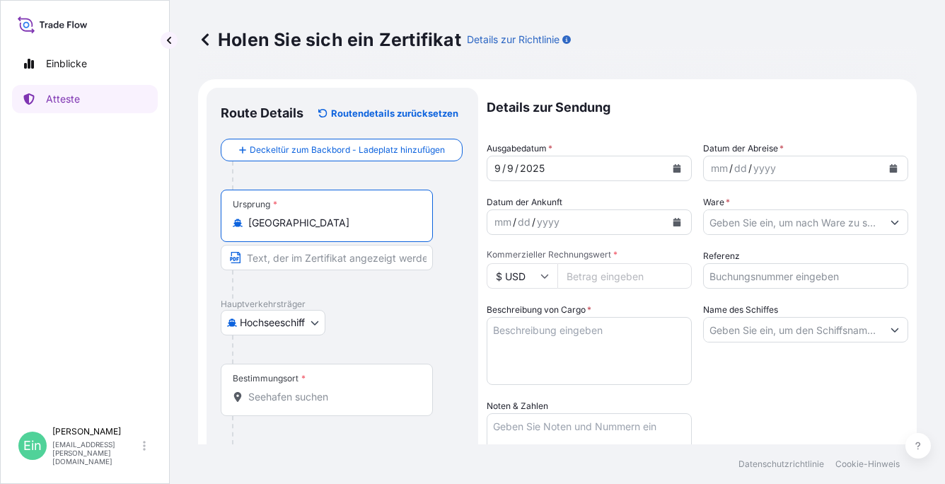
type input "[GEOGRAPHIC_DATA]"
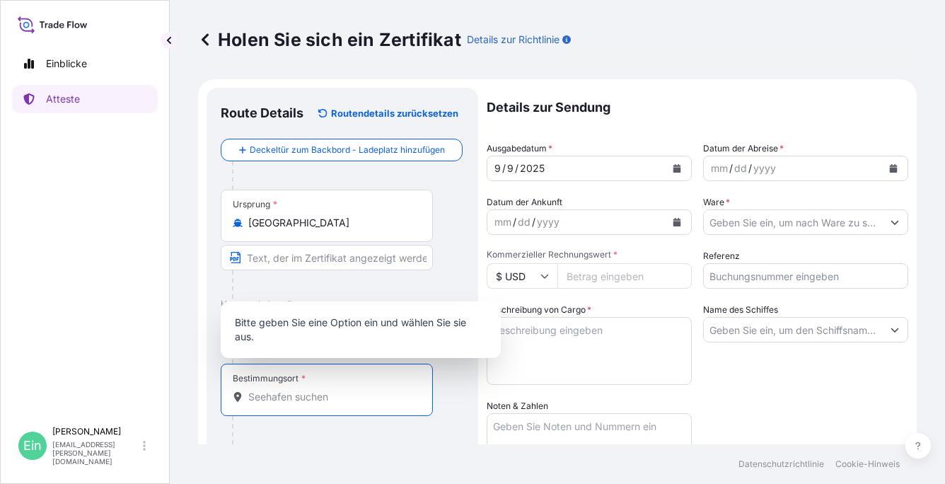
click at [272, 395] on input "Bestimmungsort *" at bounding box center [331, 397] width 167 height 14
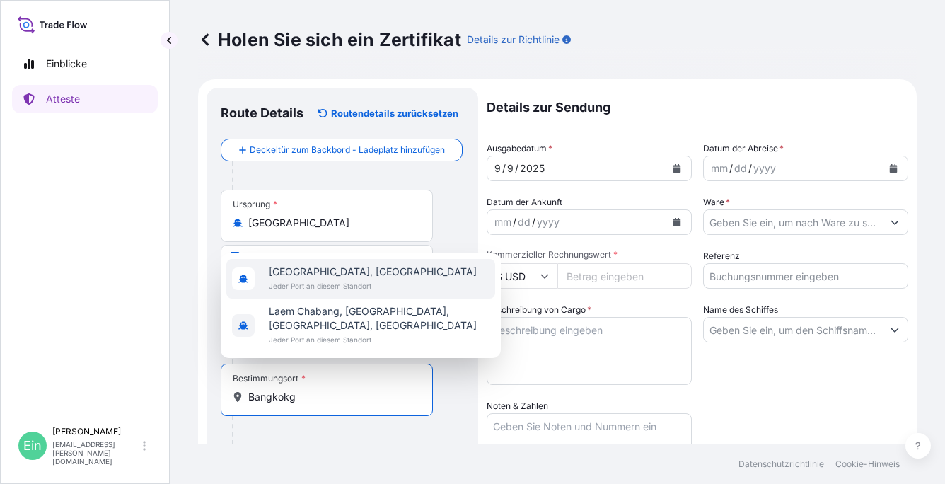
click at [337, 277] on span "[GEOGRAPHIC_DATA], [GEOGRAPHIC_DATA]" at bounding box center [373, 272] width 208 height 14
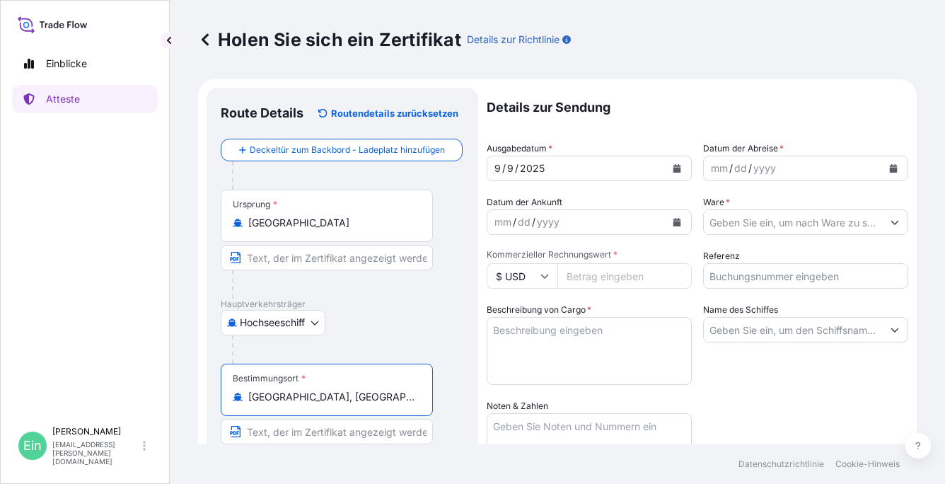
type input "[GEOGRAPHIC_DATA], [GEOGRAPHIC_DATA]"
click at [793, 167] on div "mm / dd / yyyy" at bounding box center [793, 168] width 178 height 25
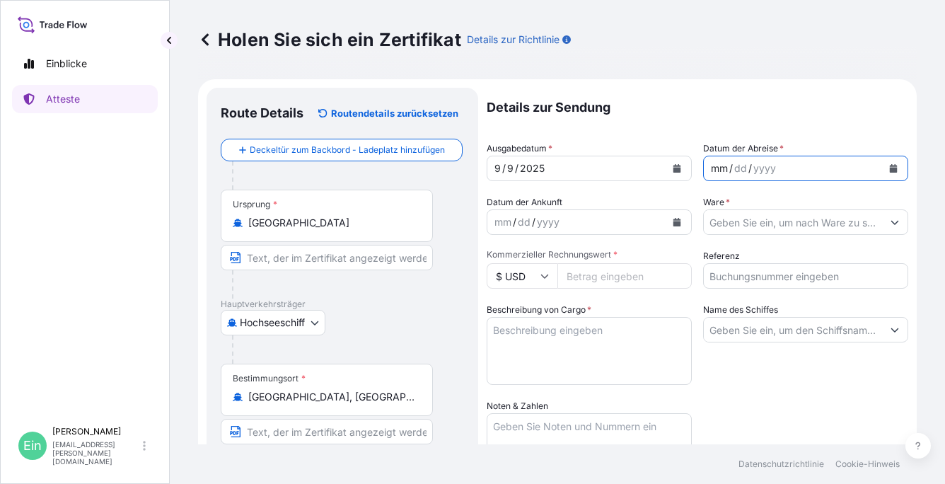
click at [890, 168] on icon "Kalender" at bounding box center [894, 168] width 8 height 8
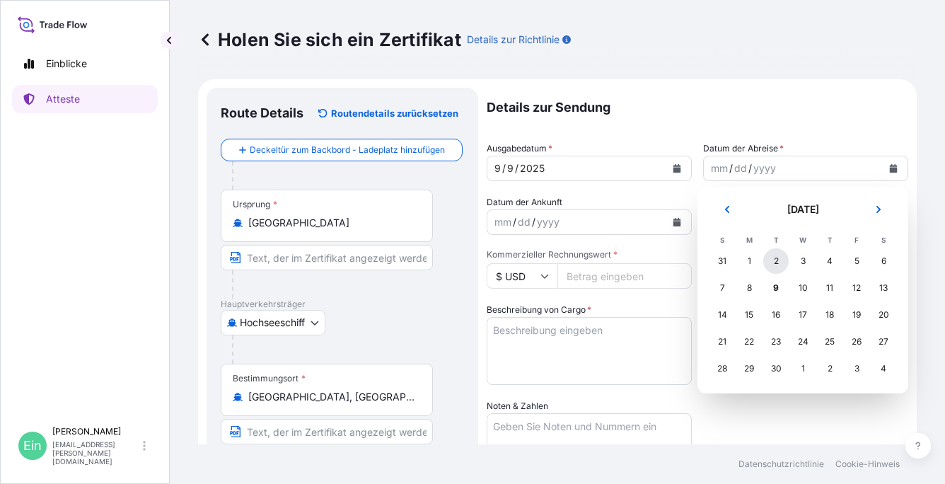
click at [772, 265] on div "2" at bounding box center [775, 260] width 25 height 25
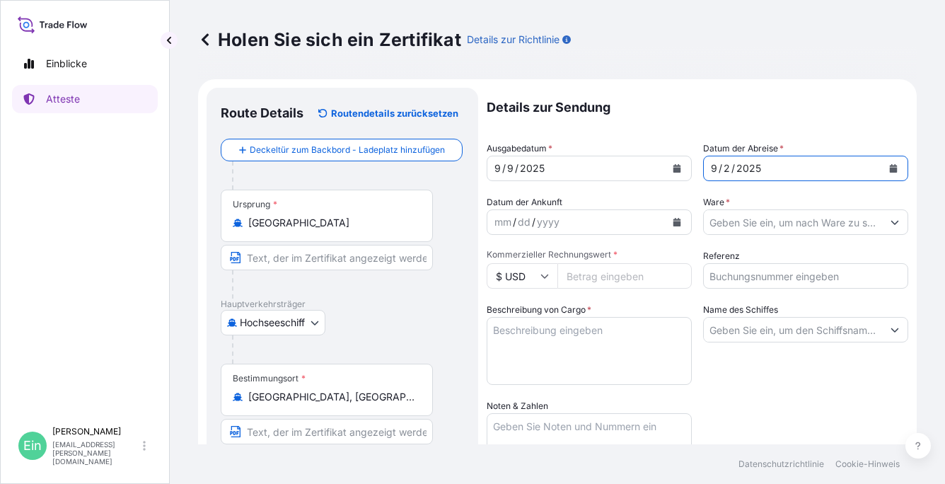
click at [890, 170] on icon "Kalender" at bounding box center [894, 168] width 8 height 8
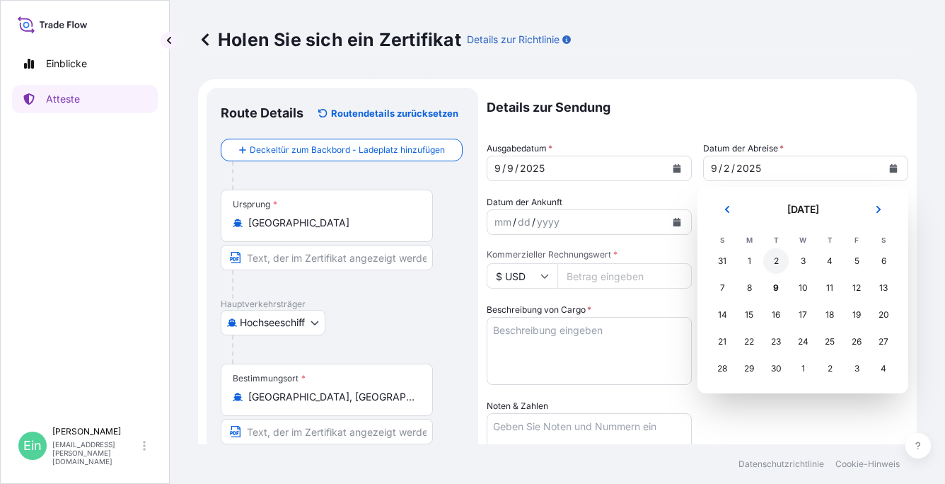
click at [781, 260] on div "2" at bounding box center [775, 260] width 25 height 25
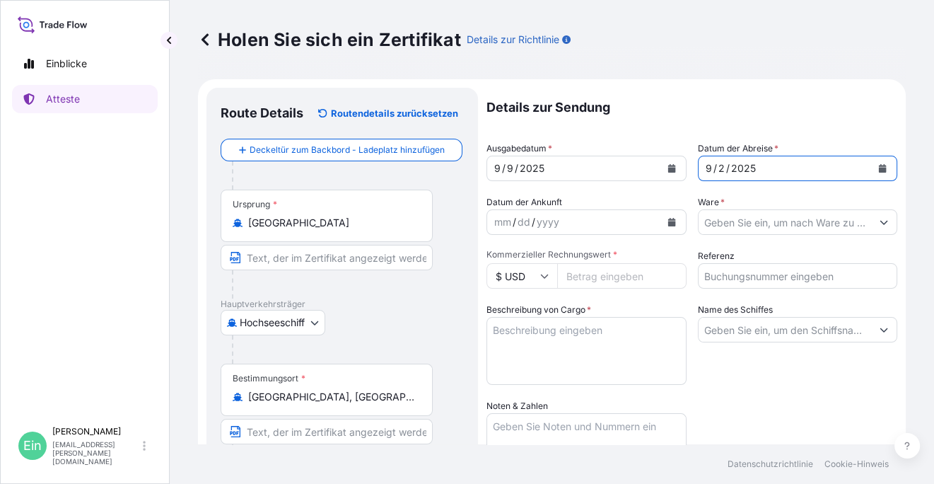
click at [754, 223] on input "Ware *" at bounding box center [785, 221] width 173 height 25
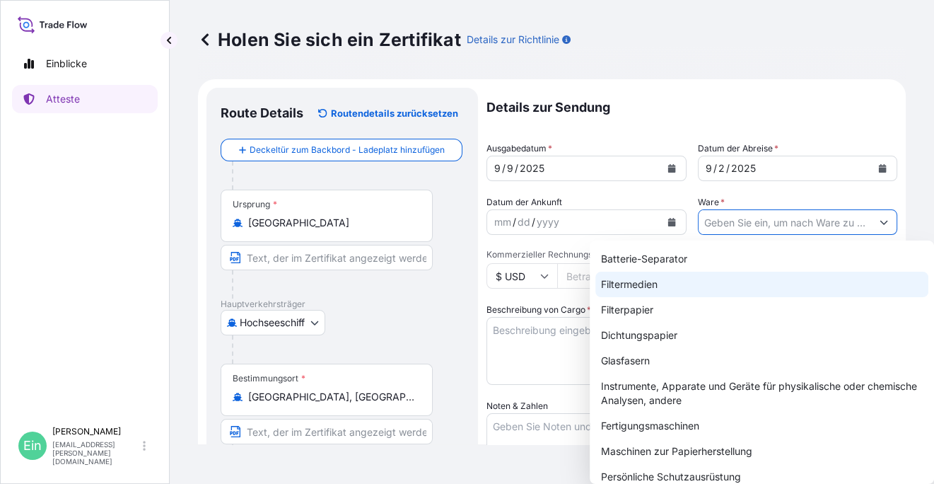
click at [649, 286] on div "Filtermedien" at bounding box center [761, 284] width 333 height 25
type input "Filter Media"
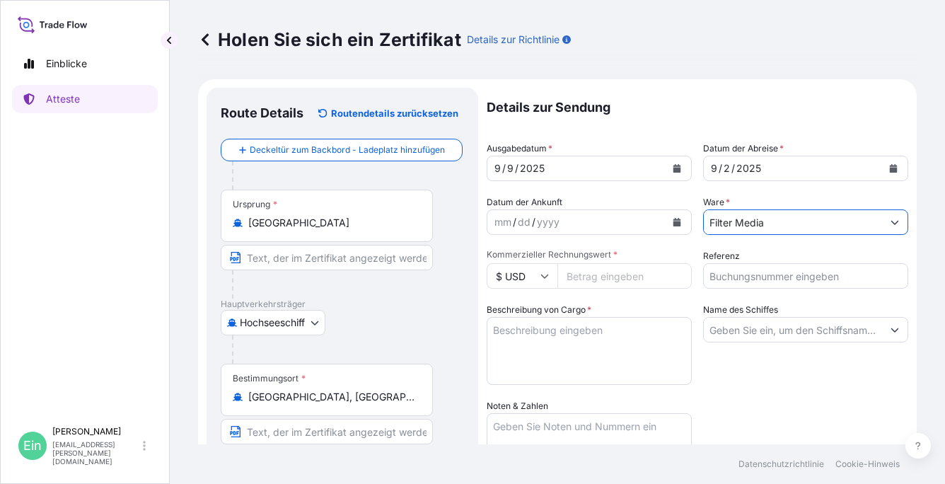
click at [550, 279] on input "$ USD" at bounding box center [522, 275] width 71 height 25
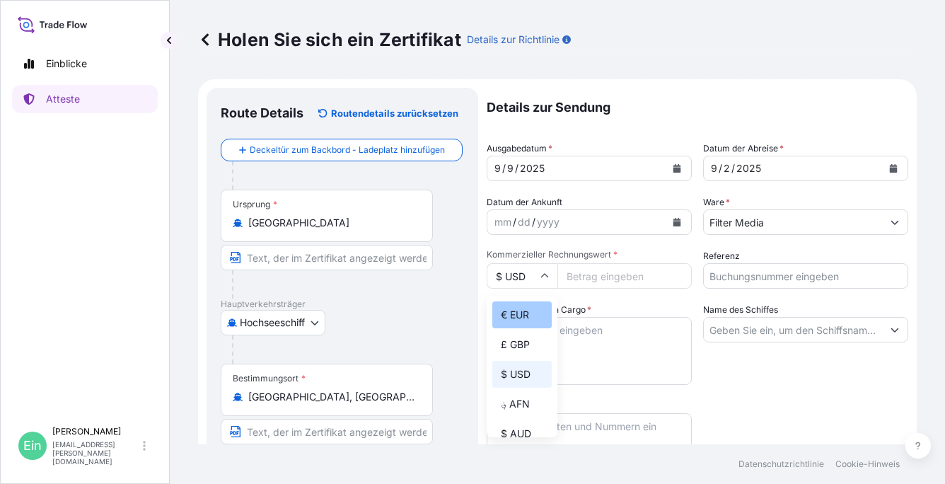
click at [526, 310] on div "€ EUR" at bounding box center [521, 314] width 59 height 27
type input "€ EUR"
click at [583, 271] on input "Kommerzieller Rechnungswert *" at bounding box center [624, 275] width 134 height 25
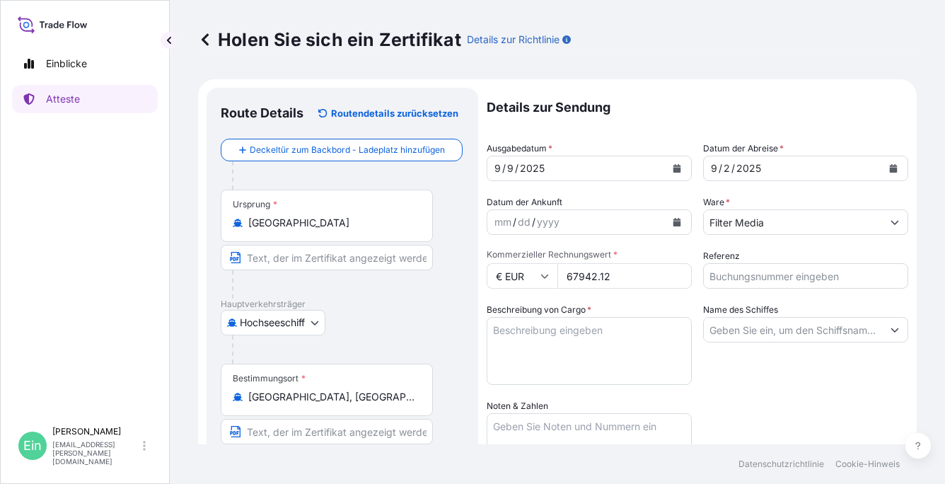
type input "67942.12"
click at [716, 273] on input "Referenz" at bounding box center [805, 275] width 205 height 25
type input "4143636"
click at [599, 345] on textarea "Beschreibung von Cargo *" at bounding box center [589, 351] width 205 height 68
type textarea "Meltblown - Cabin Air"
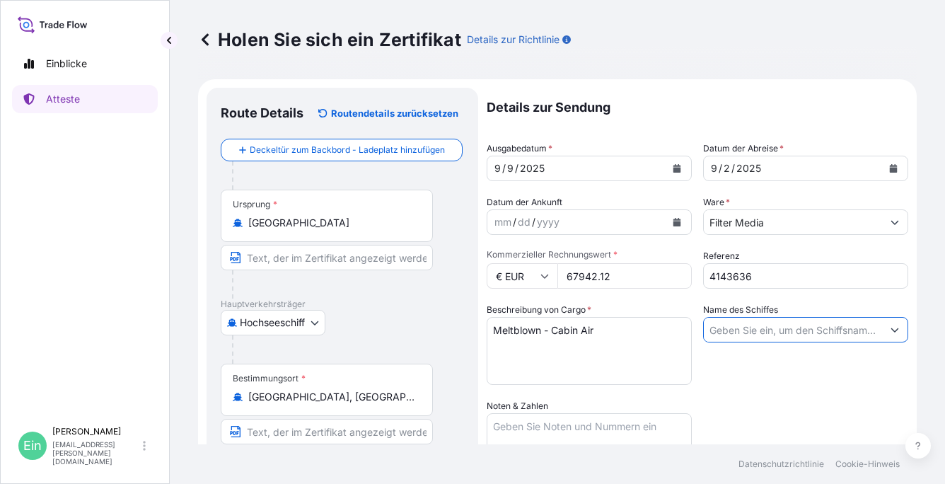
click at [721, 325] on input "Name des Schiffes" at bounding box center [793, 329] width 178 height 25
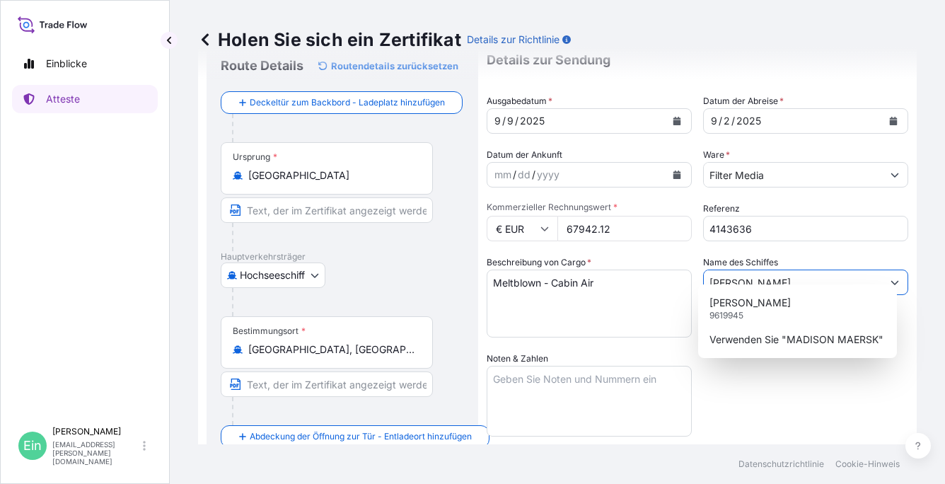
scroll to position [71, 0]
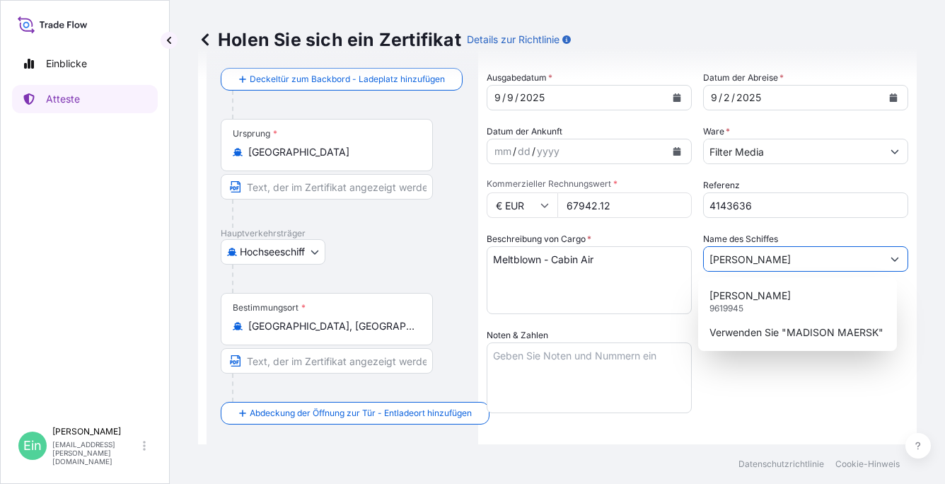
type input "[PERSON_NAME]"
click at [547, 378] on textarea "Noten & Zahlen" at bounding box center [589, 377] width 205 height 71
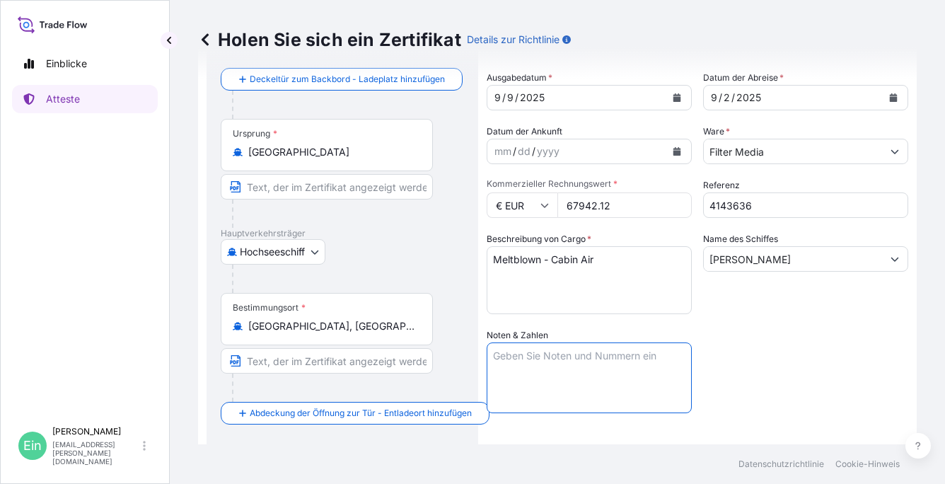
paste textarea "Marks TYK FILTERS CO LTD PO: HI2500041 [GEOGRAPHIC_DATA]"
type textarea "Marks TYK FILTERS CO LTD PO: HI2500041 [GEOGRAPHIC_DATA]"
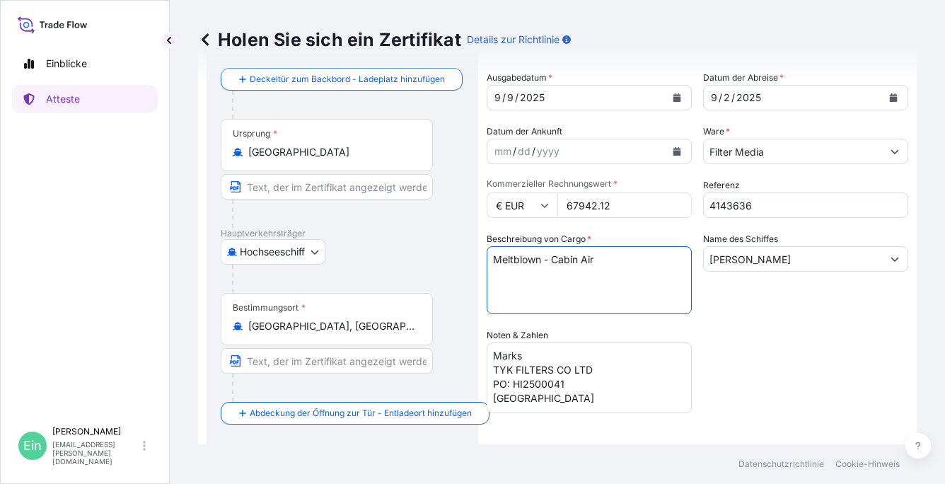
click at [613, 270] on textarea "Meltblown - Cabin Air" at bounding box center [589, 280] width 205 height 68
paste textarea "199 ROLLS PACKED IN 40FT HC CONTAINER NO.: MRKU 291 829-9 SEAL NO.: 068671"
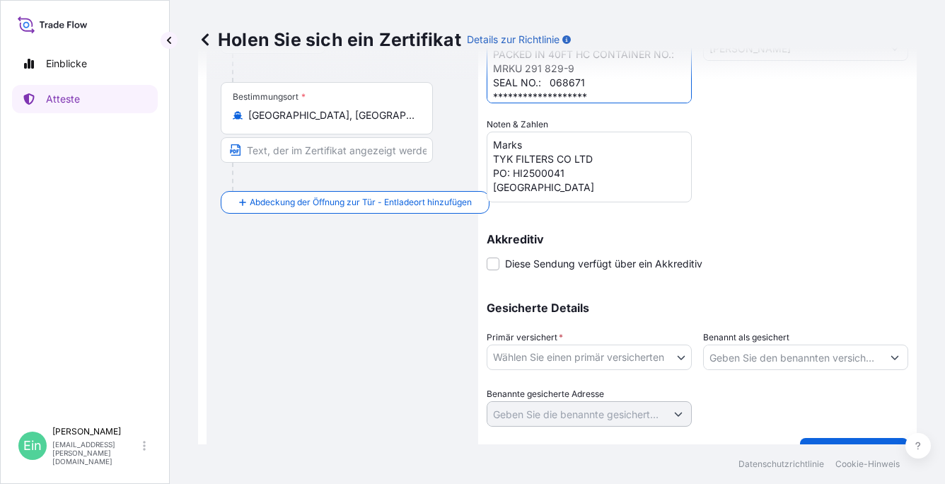
scroll to position [283, 0]
type textarea "**********"
click at [678, 354] on body "**********" at bounding box center [472, 242] width 945 height 484
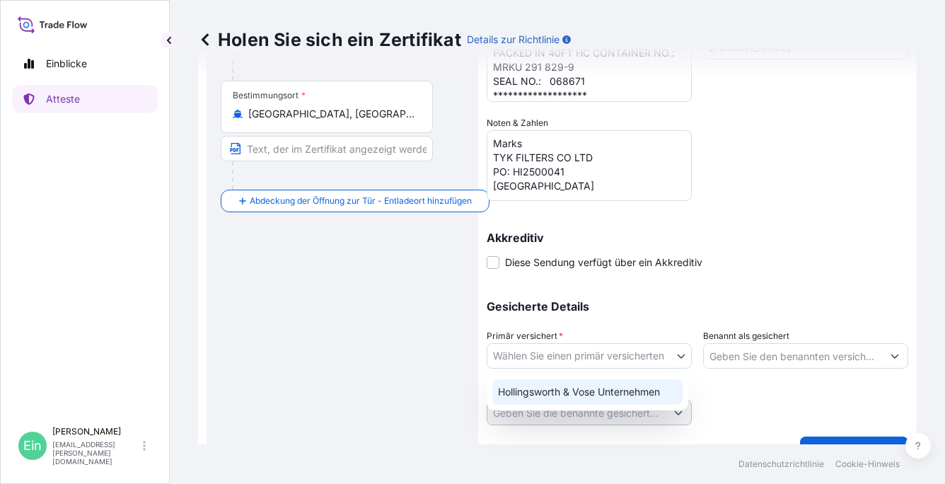
click at [628, 394] on div "Hollingsworth & Vose Unternehmen" at bounding box center [587, 391] width 190 height 25
select select "31506"
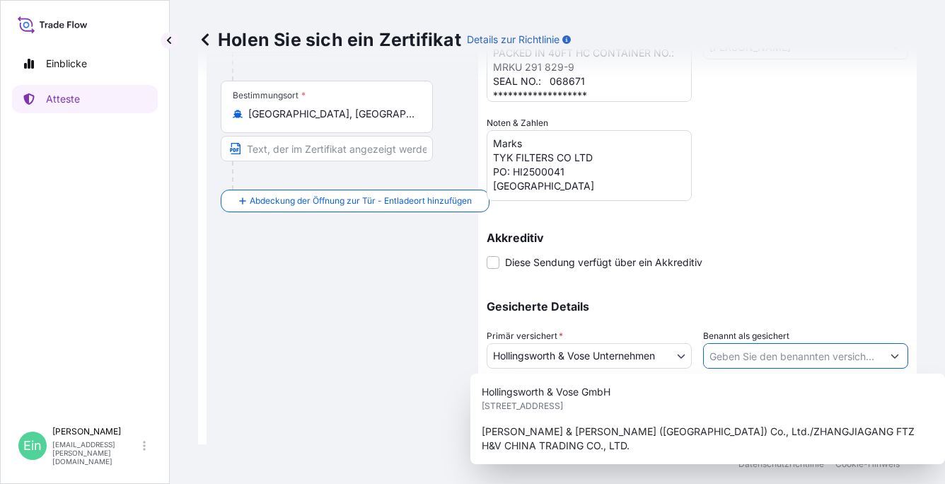
click at [882, 356] on button "Vorschläge anzeigen" at bounding box center [894, 355] width 25 height 25
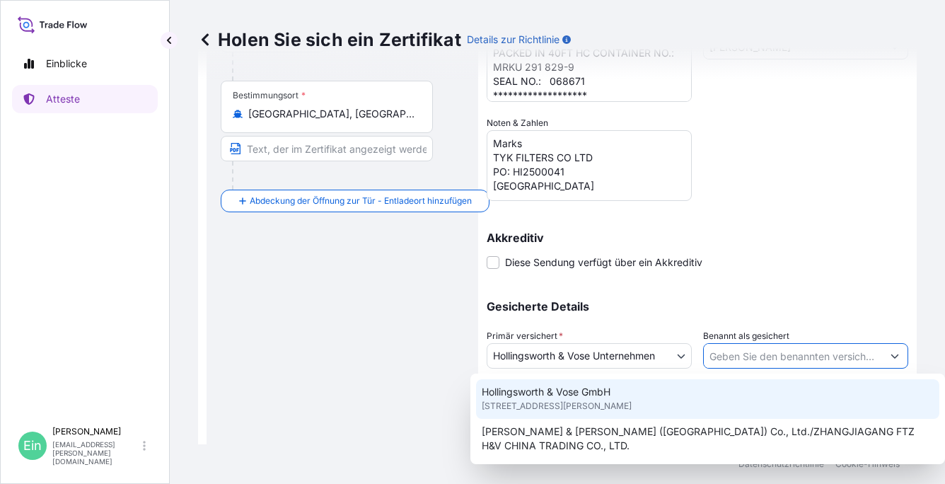
click at [603, 406] on span "[STREET_ADDRESS][PERSON_NAME]" at bounding box center [557, 406] width 150 height 14
type input "Hollingsworth & Vose GmbH"
type input "Berleburger Str. 71"
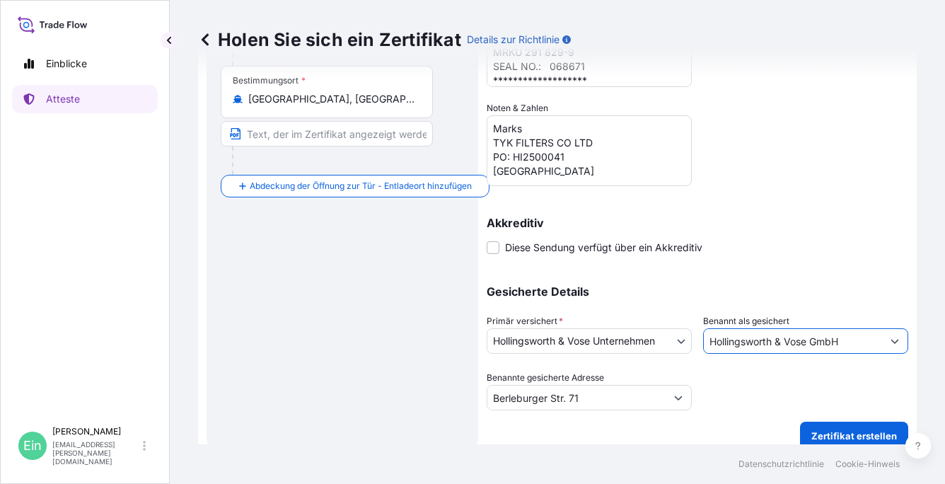
scroll to position [311, 0]
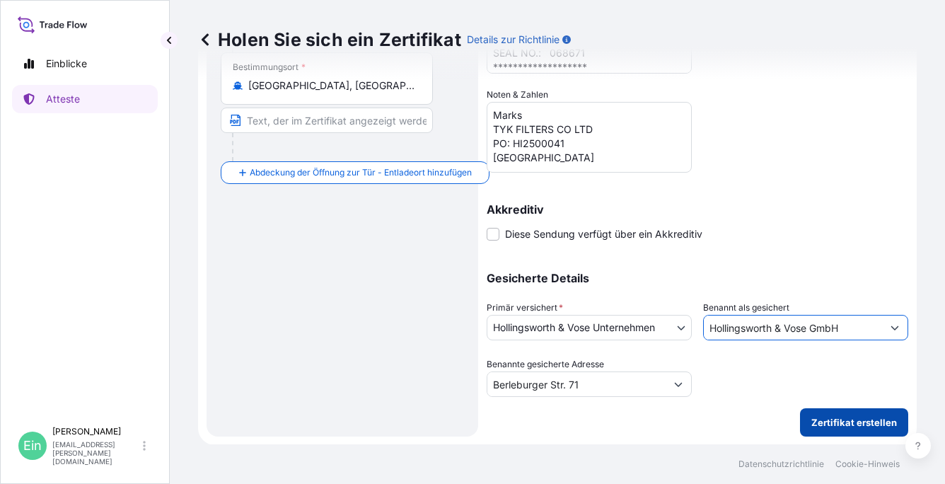
click at [843, 420] on p "Zertifikat erstellen" at bounding box center [854, 422] width 86 height 14
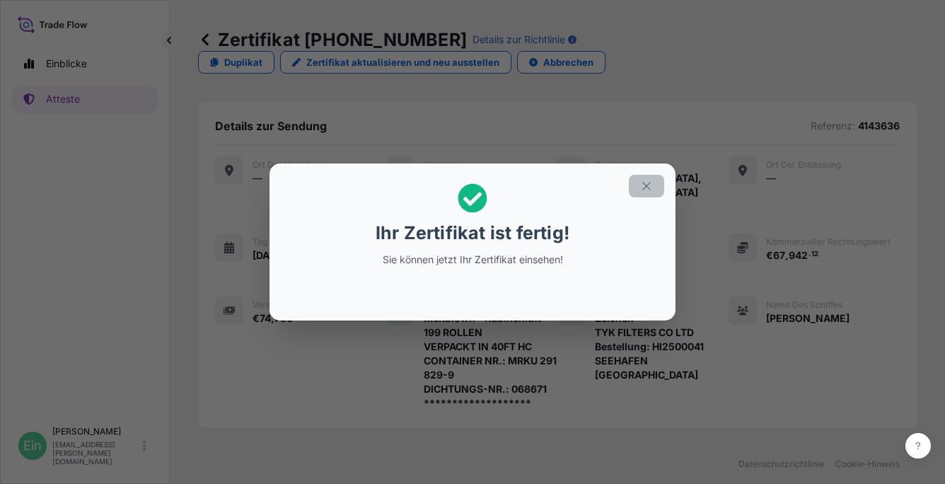
click at [649, 188] on icon "button" at bounding box center [646, 186] width 8 height 8
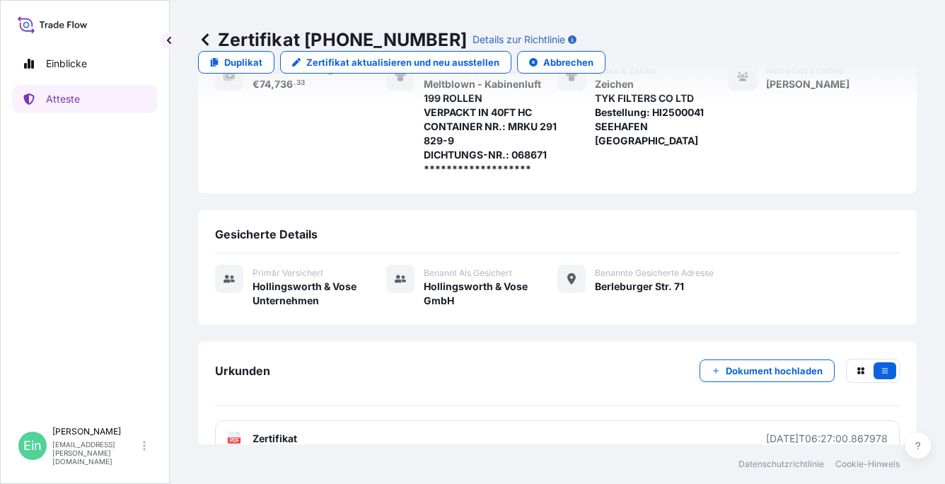
scroll to position [246, 0]
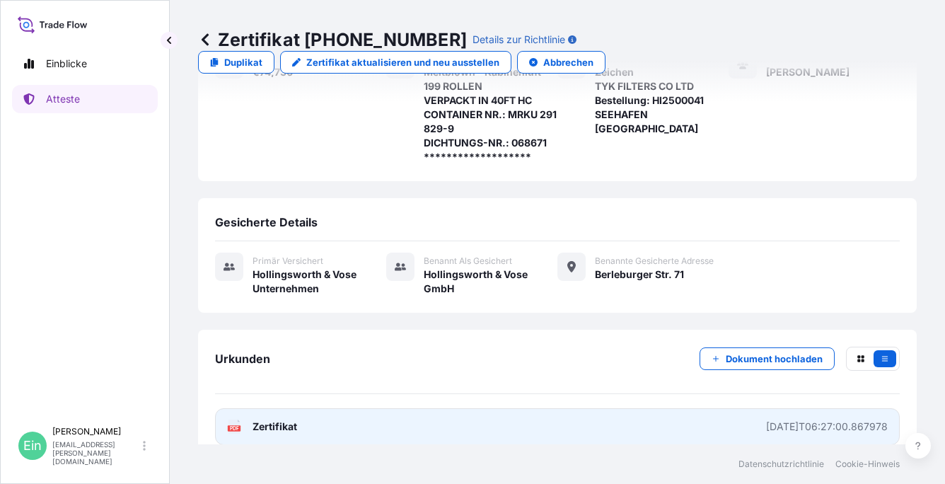
click at [235, 419] on icon at bounding box center [234, 426] width 12 height 14
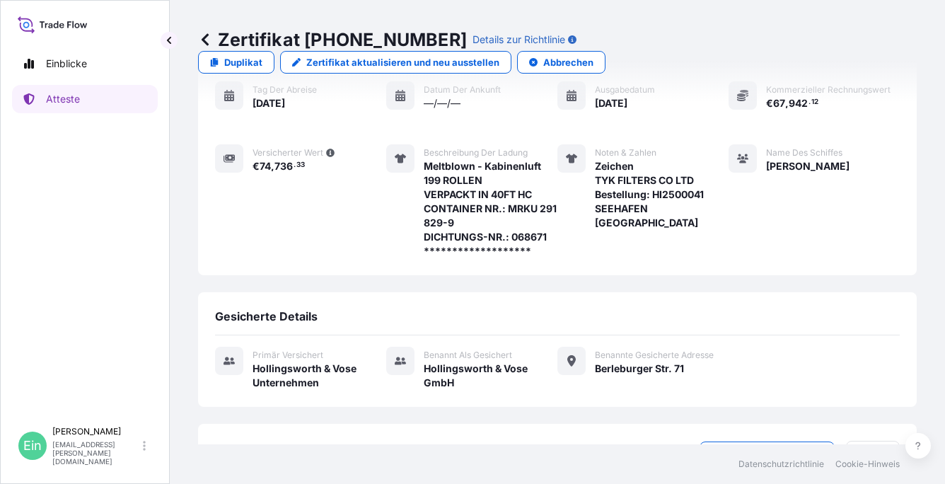
scroll to position [0, 0]
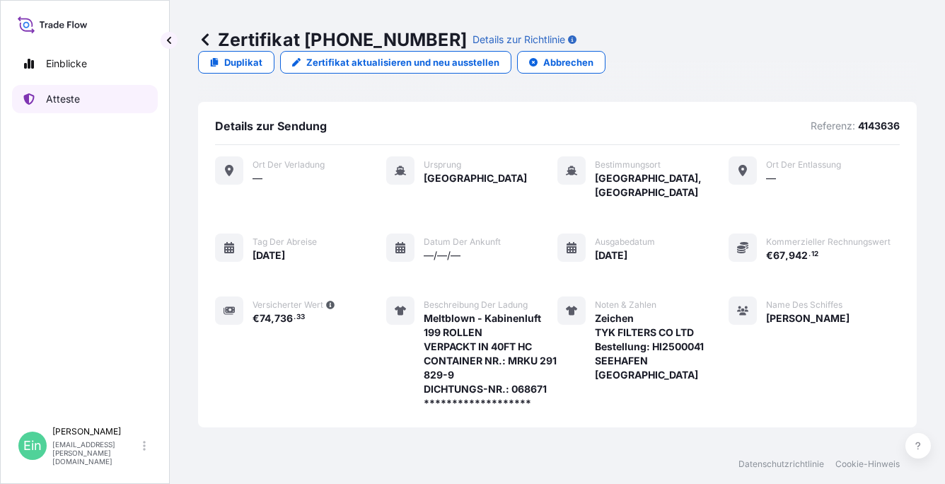
click at [72, 102] on p "Atteste" at bounding box center [63, 99] width 34 height 14
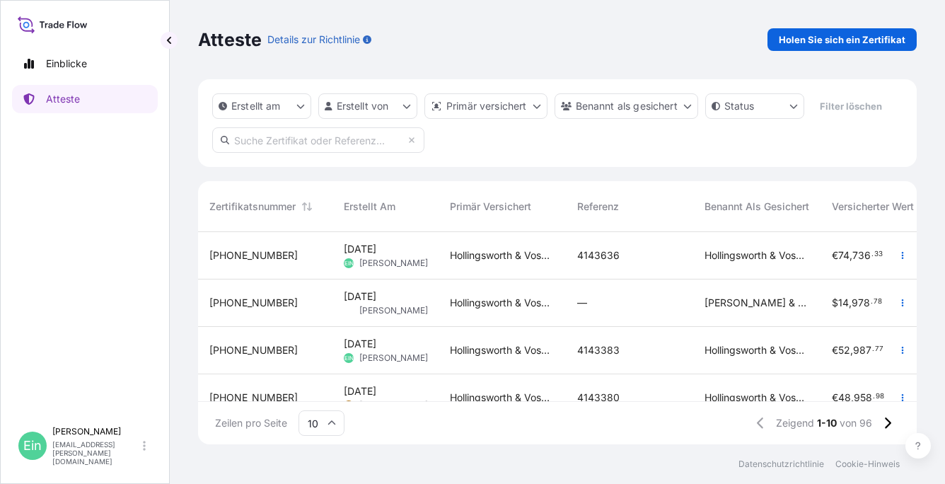
scroll to position [209, 707]
click at [837, 43] on p "Holen Sie sich ein Zertifikat" at bounding box center [842, 40] width 127 height 14
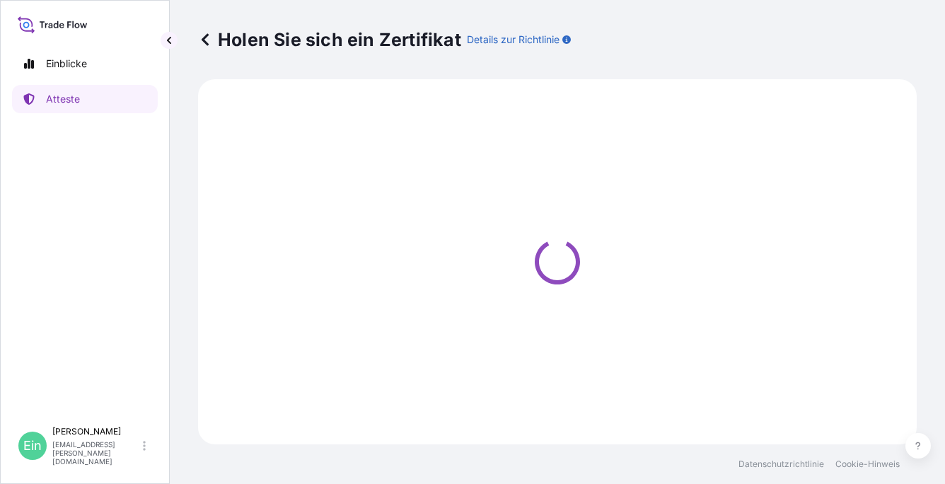
select select "Ocean Vessel"
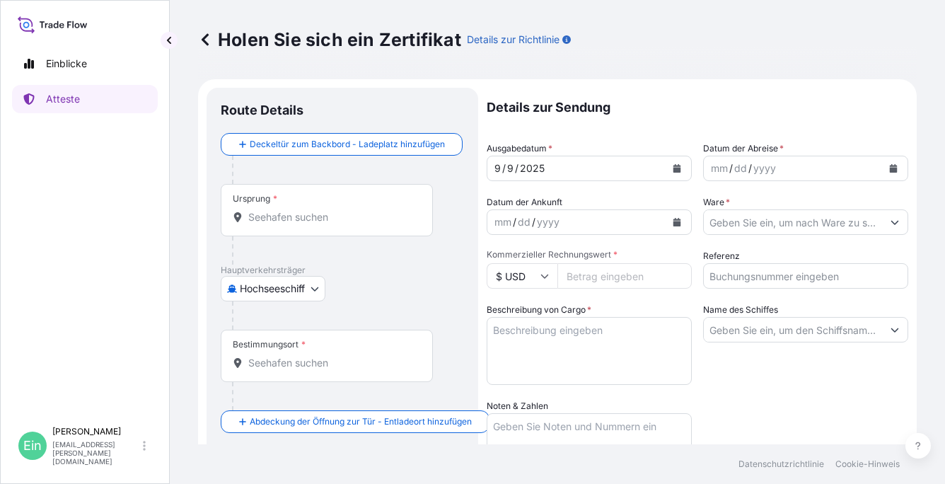
click at [348, 195] on div "Ursprung *" at bounding box center [327, 210] width 212 height 52
click at [348, 210] on input "Ursprung *" at bounding box center [331, 217] width 167 height 14
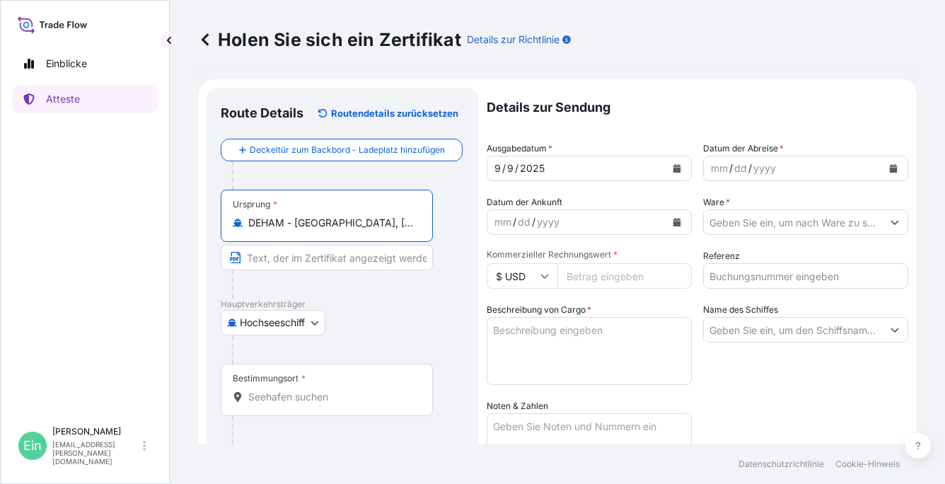
type input "DEHAM - [GEOGRAPHIC_DATA], [GEOGRAPHIC_DATA]"
click at [266, 390] on input "Bestimmungsort *" at bounding box center [331, 397] width 167 height 14
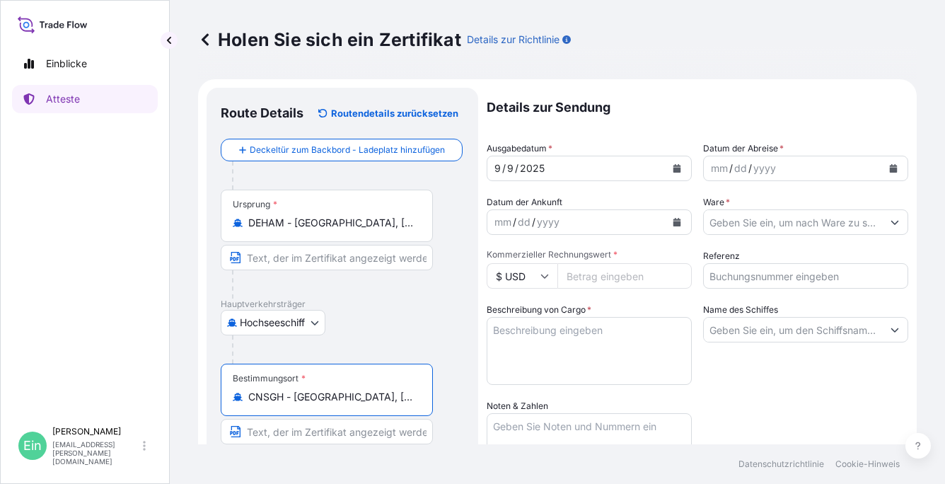
type input "CNSGH - [GEOGRAPHIC_DATA], [GEOGRAPHIC_DATA]"
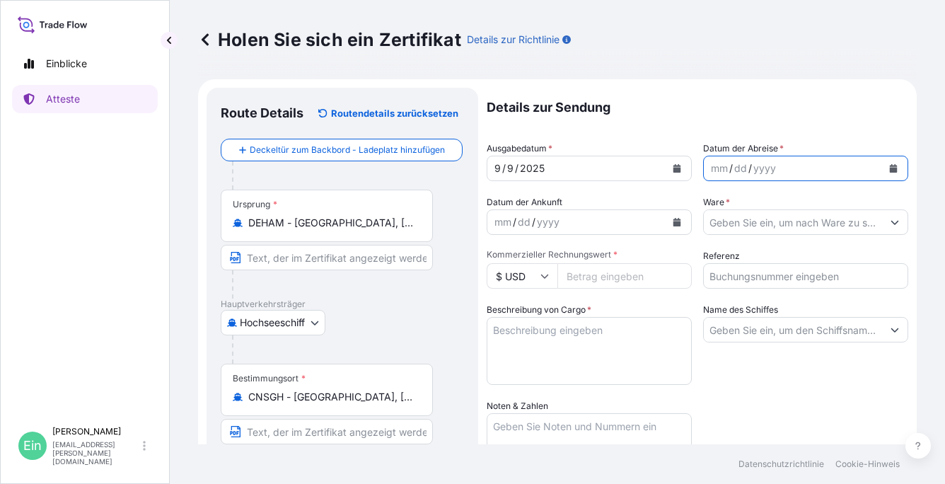
click at [889, 164] on icon "Kalender" at bounding box center [893, 168] width 8 height 8
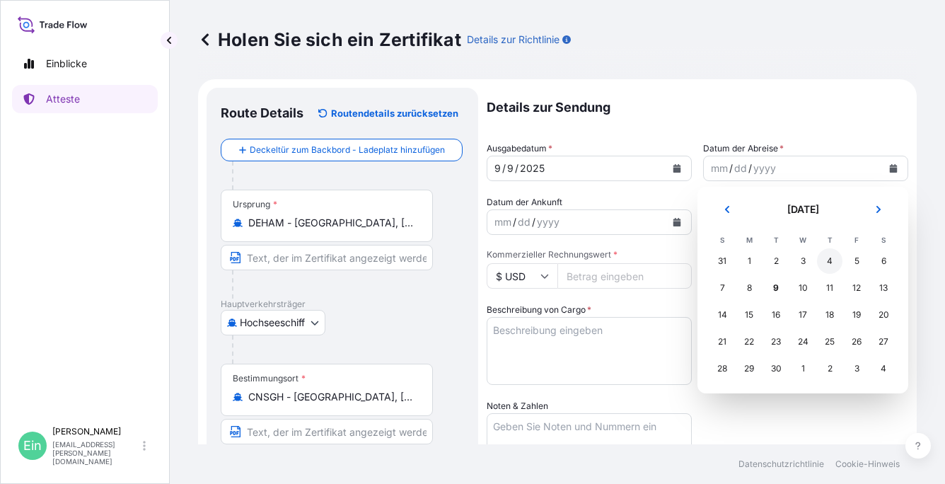
click at [827, 256] on div "4" at bounding box center [829, 260] width 25 height 25
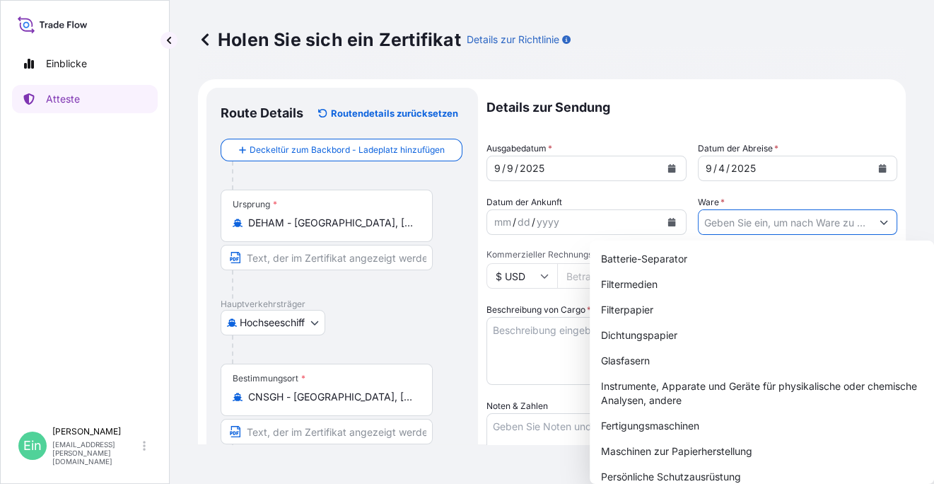
click at [755, 228] on input "Ware *" at bounding box center [785, 221] width 173 height 25
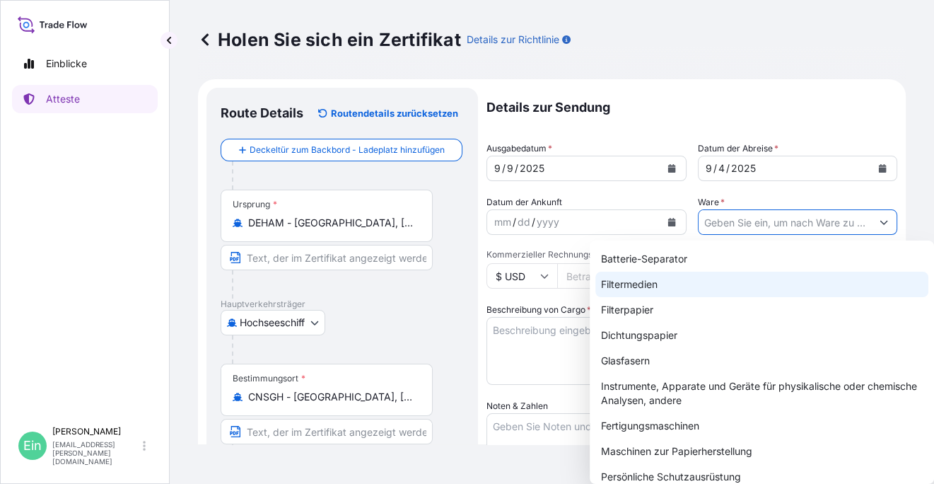
click at [637, 286] on div "Filtermedien" at bounding box center [761, 284] width 333 height 25
type input "Filter Media"
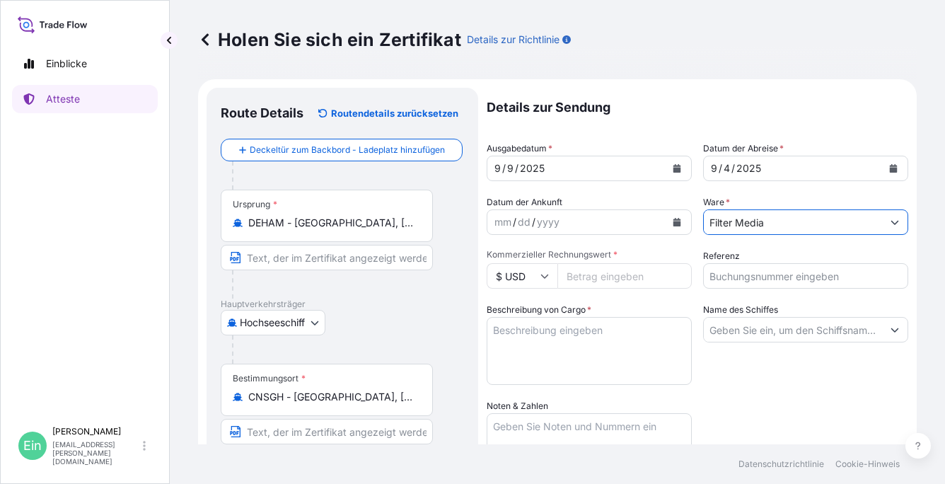
click at [603, 277] on input "Kommerzieller Rechnungswert *" at bounding box center [624, 275] width 134 height 25
type input "1"
type input "137171.83"
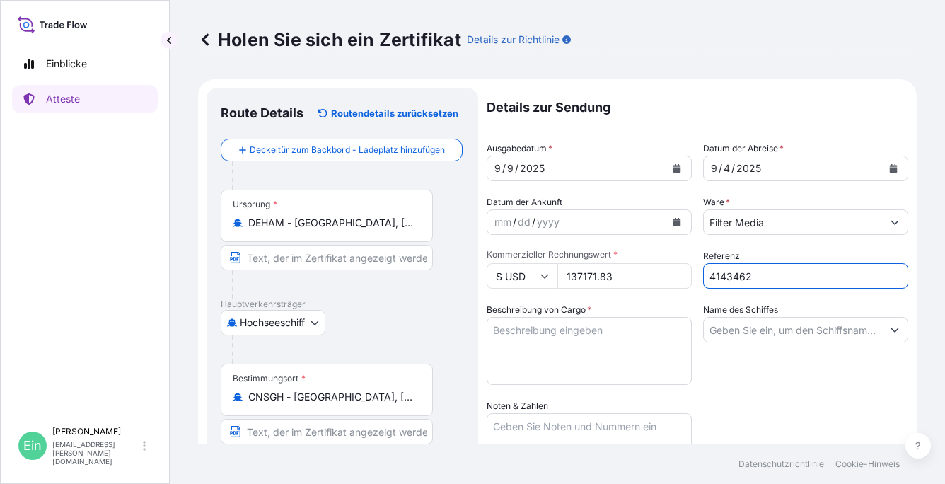
type input "4143462"
click at [563, 349] on textarea "Beschreibung von Cargo *" at bounding box center [589, 351] width 205 height 68
paste textarea "**********"
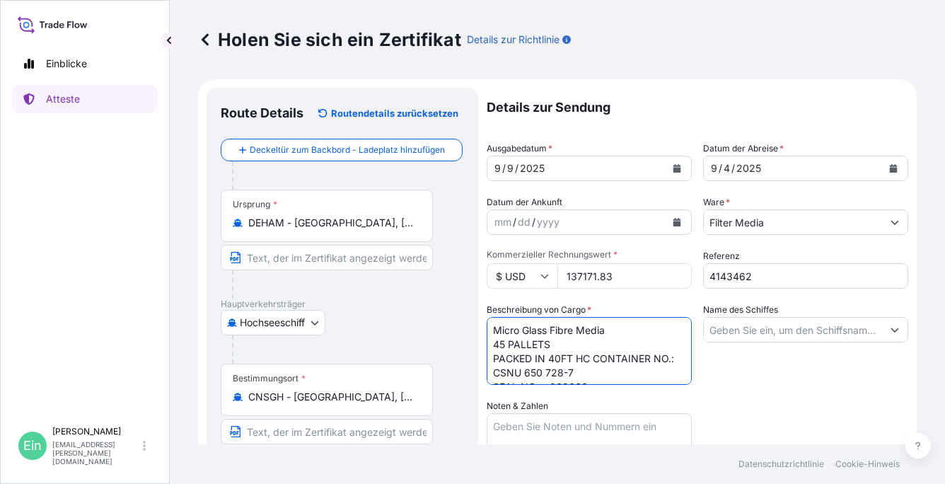
scroll to position [79, 0]
type textarea "**********"
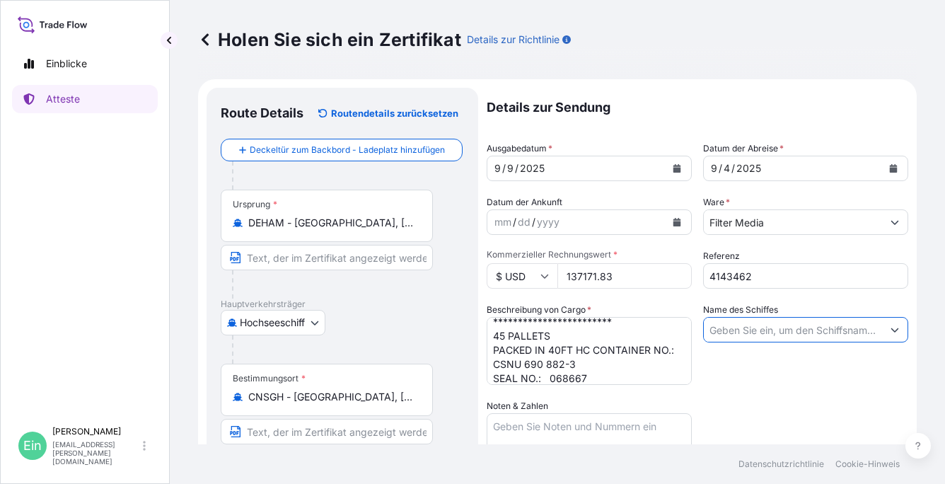
click at [752, 331] on input "Name des Schiffes" at bounding box center [793, 329] width 178 height 25
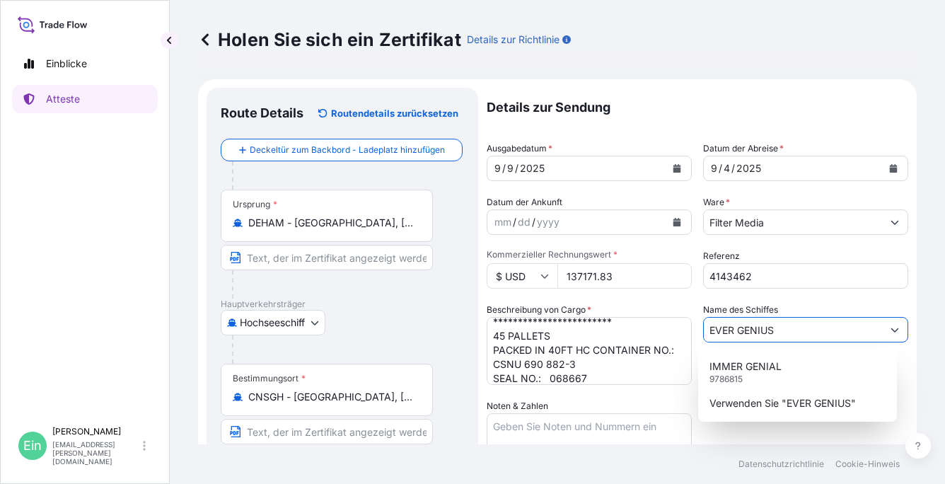
scroll to position [86, 0]
type input "EVER GENIUS"
click at [560, 412] on div "Noten & Zahlen" at bounding box center [589, 441] width 205 height 85
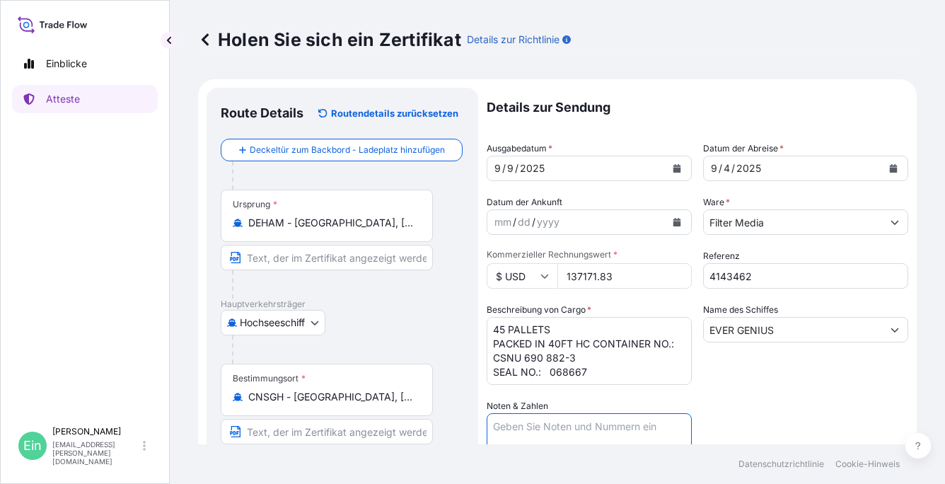
click at [554, 424] on textarea "Noten & Zahlen" at bounding box center [589, 448] width 205 height 71
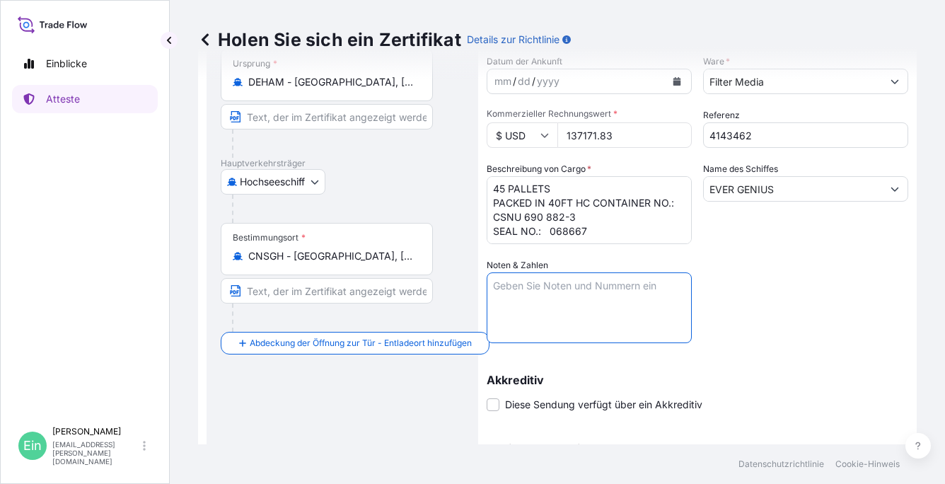
scroll to position [141, 0]
paste textarea "Marks: ZHANGJIAGANG FTZ H&V [GEOGRAPHIC_DATA] PO: HVCC3542-250217 [GEOGRAPHIC_D…"
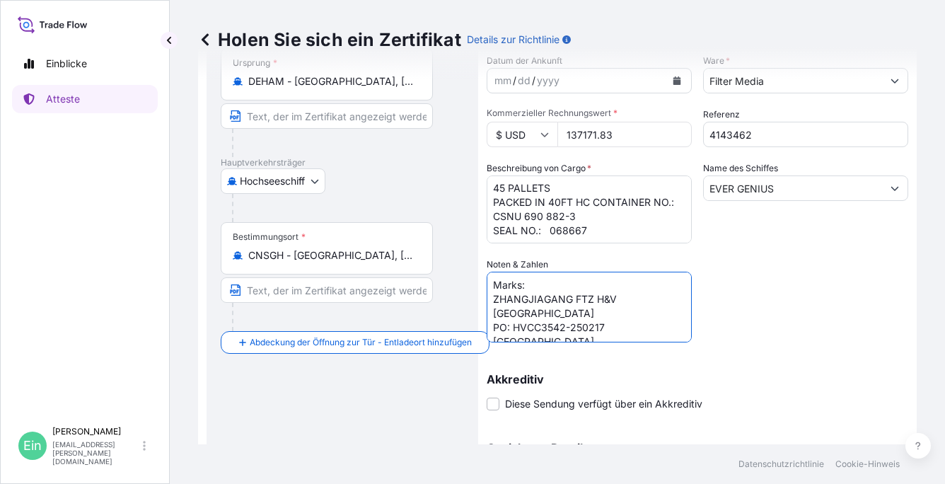
scroll to position [6, 0]
drag, startPoint x: 610, startPoint y: 307, endPoint x: 453, endPoint y: 312, distance: 156.4
click at [453, 312] on form "**********" at bounding box center [557, 276] width 719 height 677
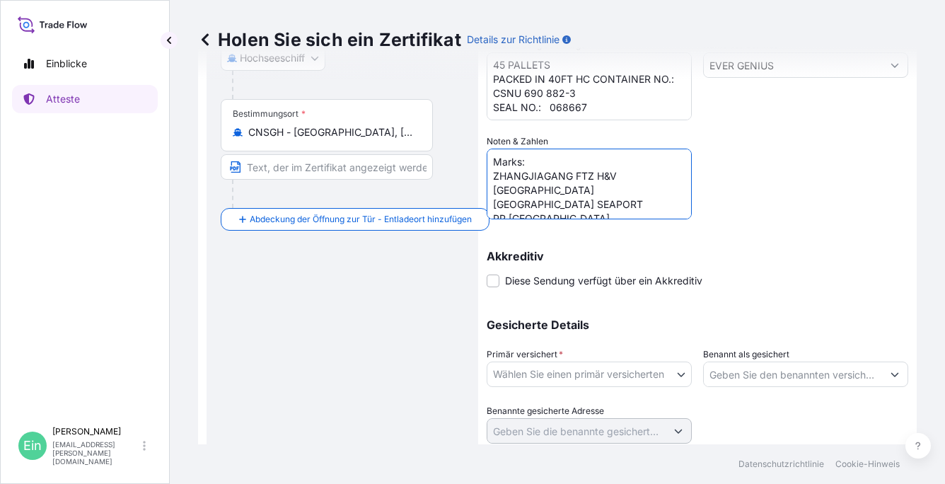
scroll to position [283, 0]
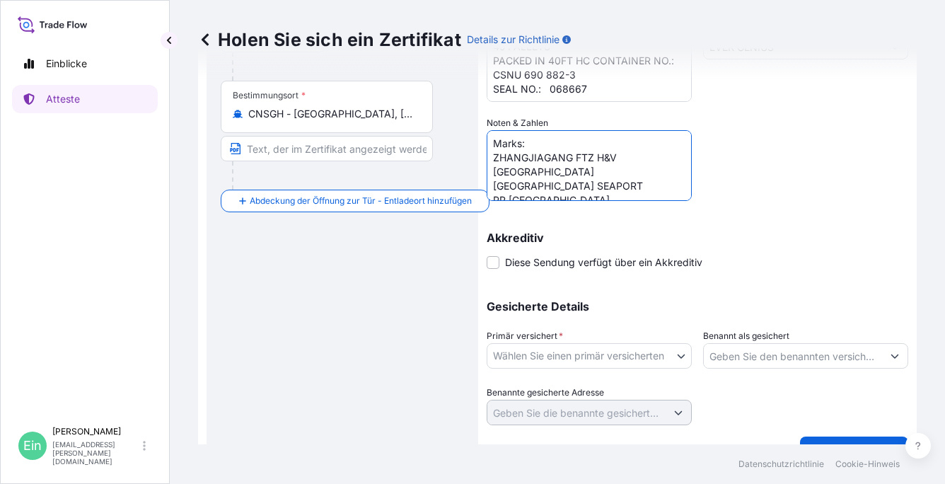
type textarea "Marks: ZHANGJIAGANG FTZ H&V [GEOGRAPHIC_DATA] [GEOGRAPHIC_DATA] SEAPORT PR [GEO…"
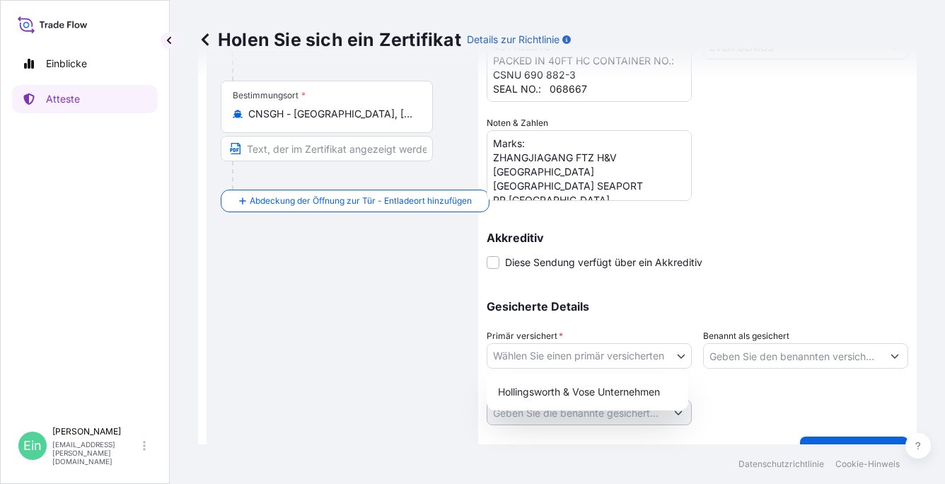
click at [673, 354] on body "**********" at bounding box center [472, 242] width 945 height 484
click at [580, 388] on div "Hollingsworth & Vose Unternehmen" at bounding box center [587, 391] width 190 height 25
select select "31506"
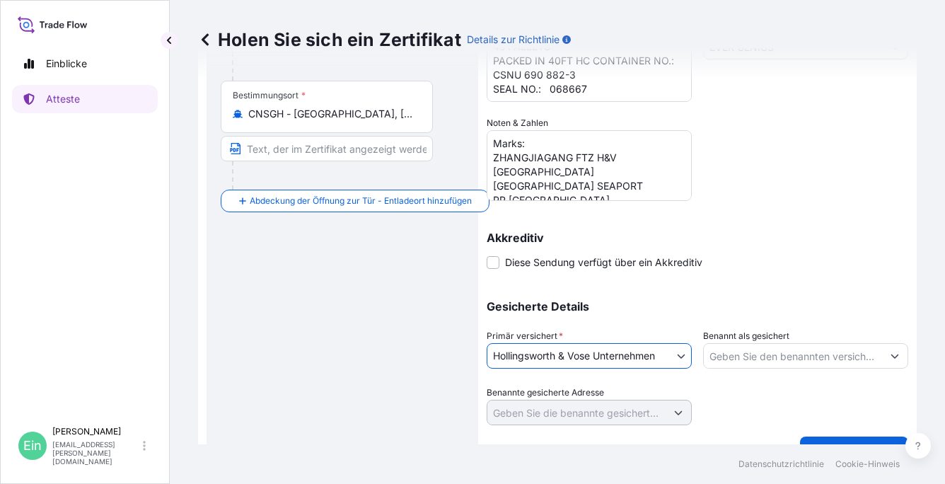
click at [891, 356] on icon "Vorschläge anzeigen" at bounding box center [895, 356] width 8 height 4
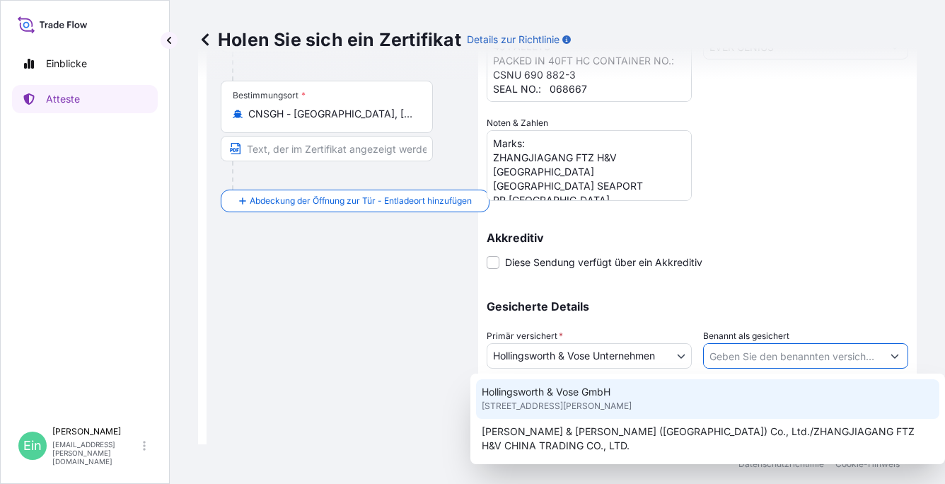
click at [603, 402] on span "[STREET_ADDRESS][PERSON_NAME]" at bounding box center [557, 406] width 150 height 14
type input "Hollingsworth & Vose GmbH"
type input "Berleburger Str. 71"
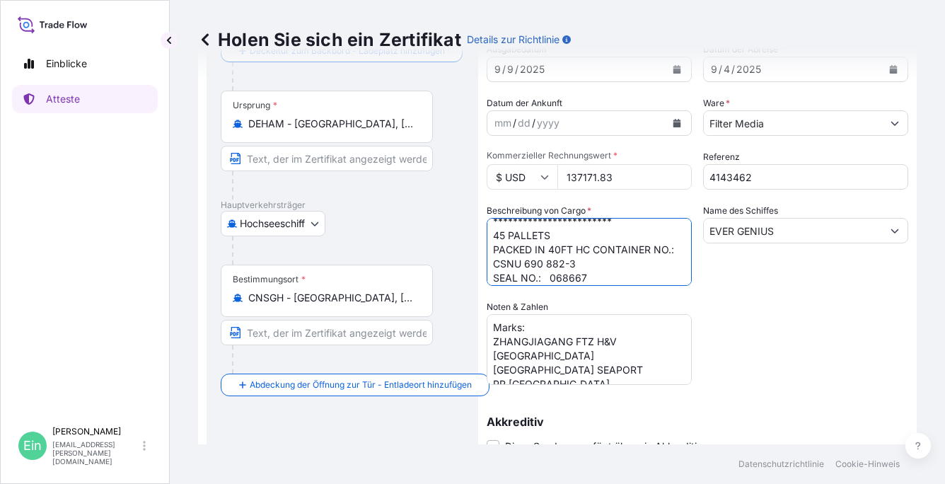
scroll to position [86, 0]
click at [604, 281] on textarea "**********" at bounding box center [589, 252] width 205 height 68
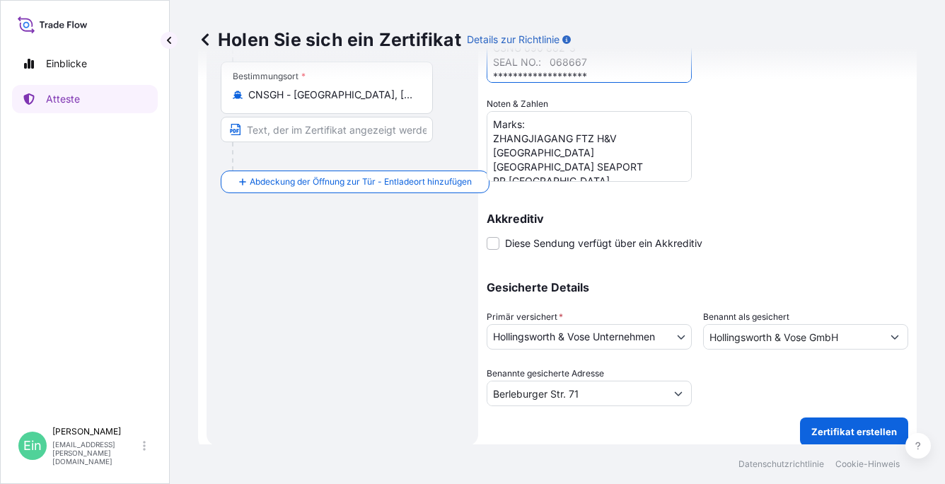
scroll to position [311, 0]
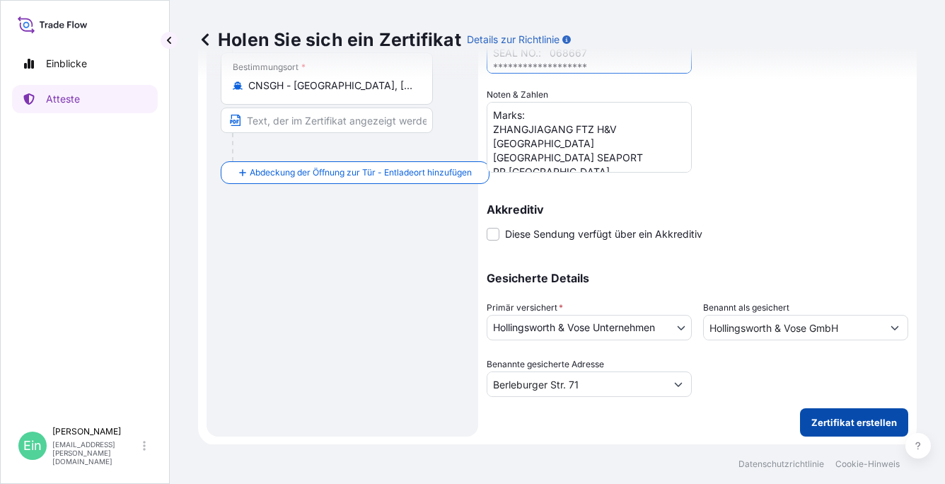
type textarea "**********"
click at [856, 420] on p "Zertifikat erstellen" at bounding box center [854, 422] width 86 height 14
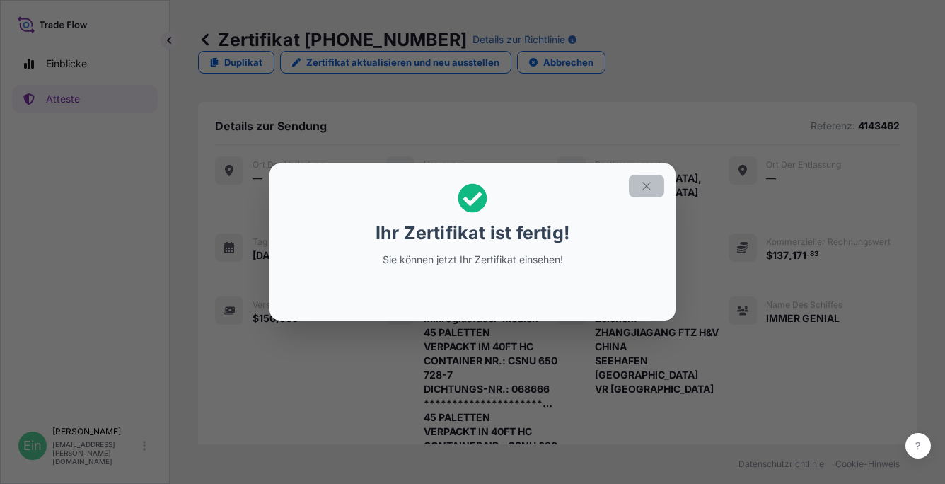
click at [648, 180] on icon "button" at bounding box center [646, 186] width 13 height 13
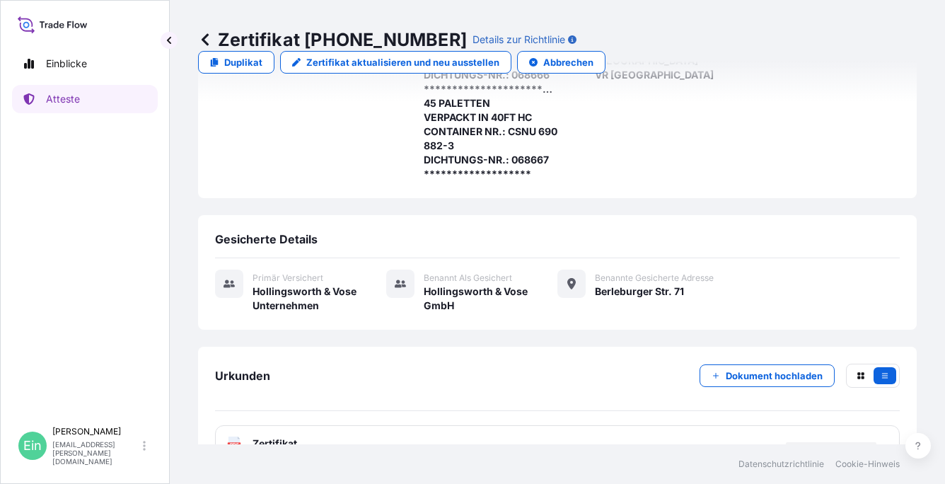
scroll to position [331, 0]
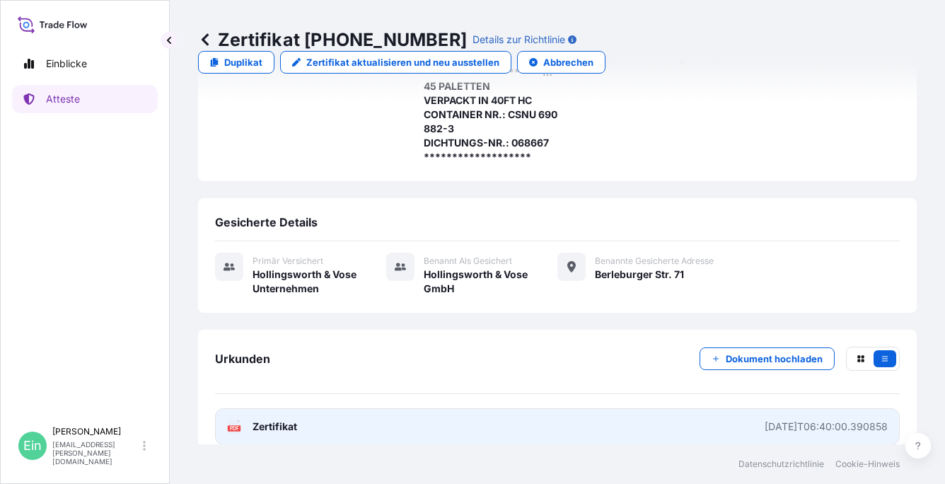
click at [233, 419] on icon at bounding box center [234, 426] width 12 height 14
